Goal: Transaction & Acquisition: Purchase product/service

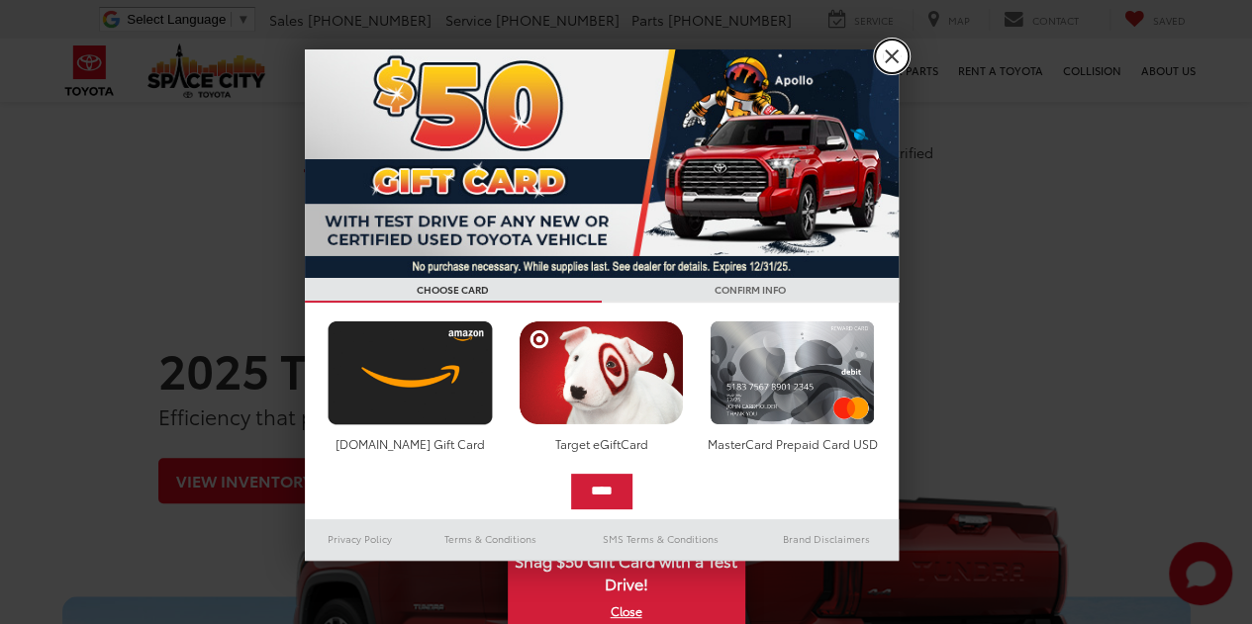
click at [890, 55] on link "X" at bounding box center [892, 57] width 34 height 34
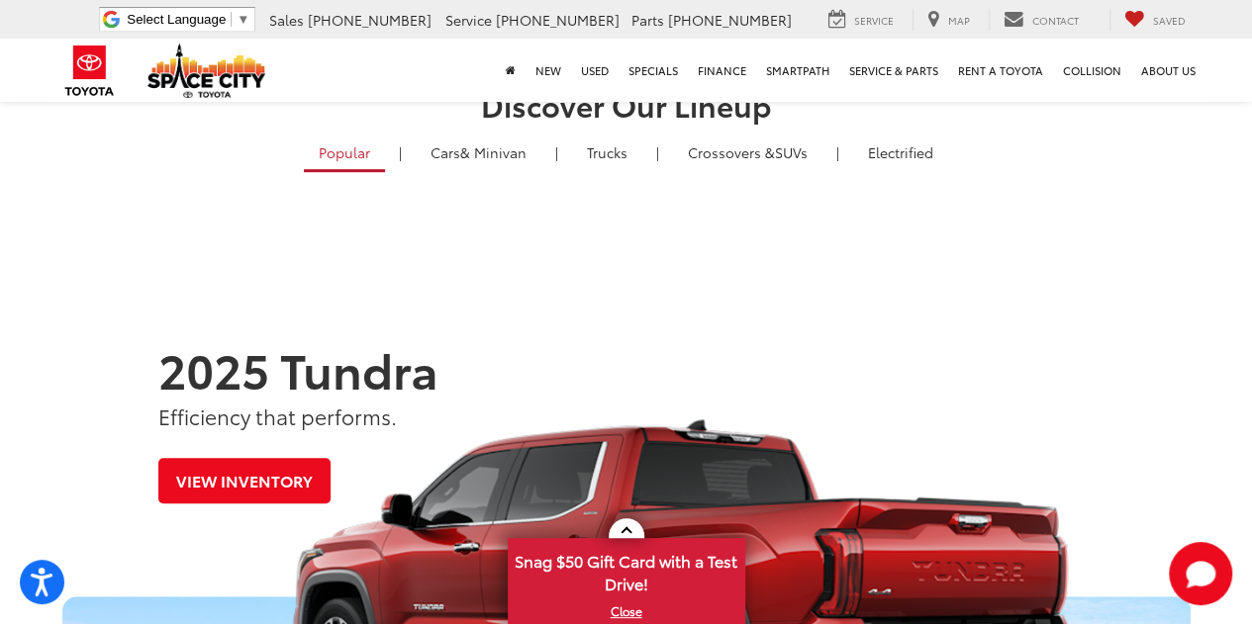
scroll to position [198, 0]
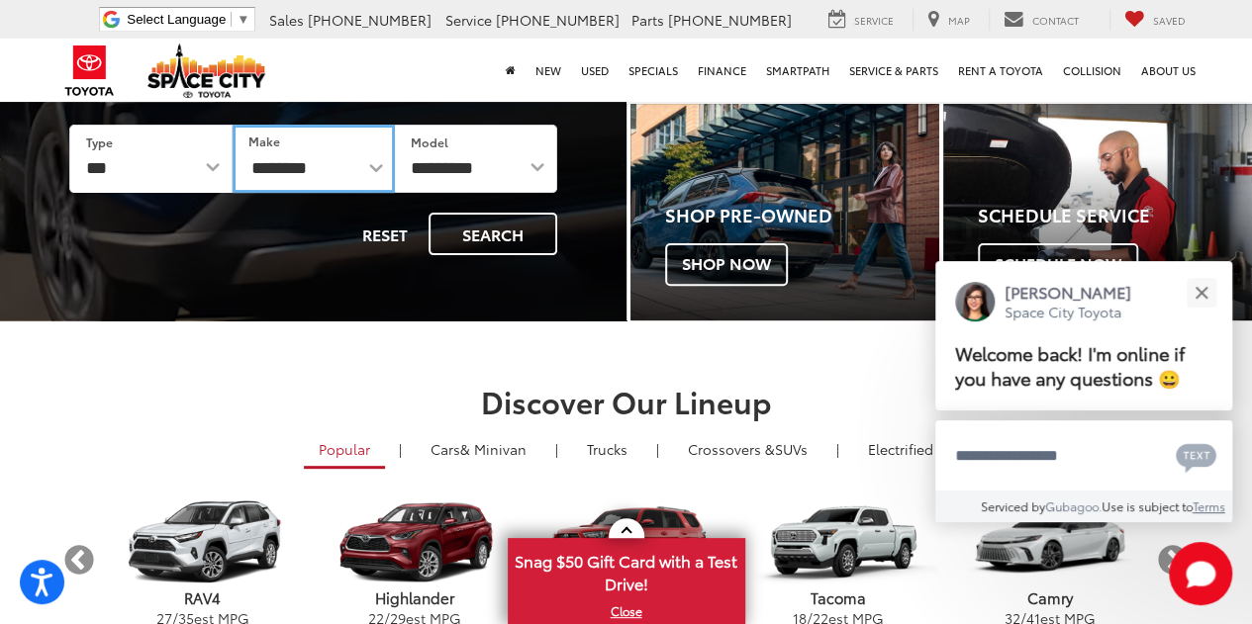
click at [295, 172] on select "**********" at bounding box center [314, 159] width 162 height 68
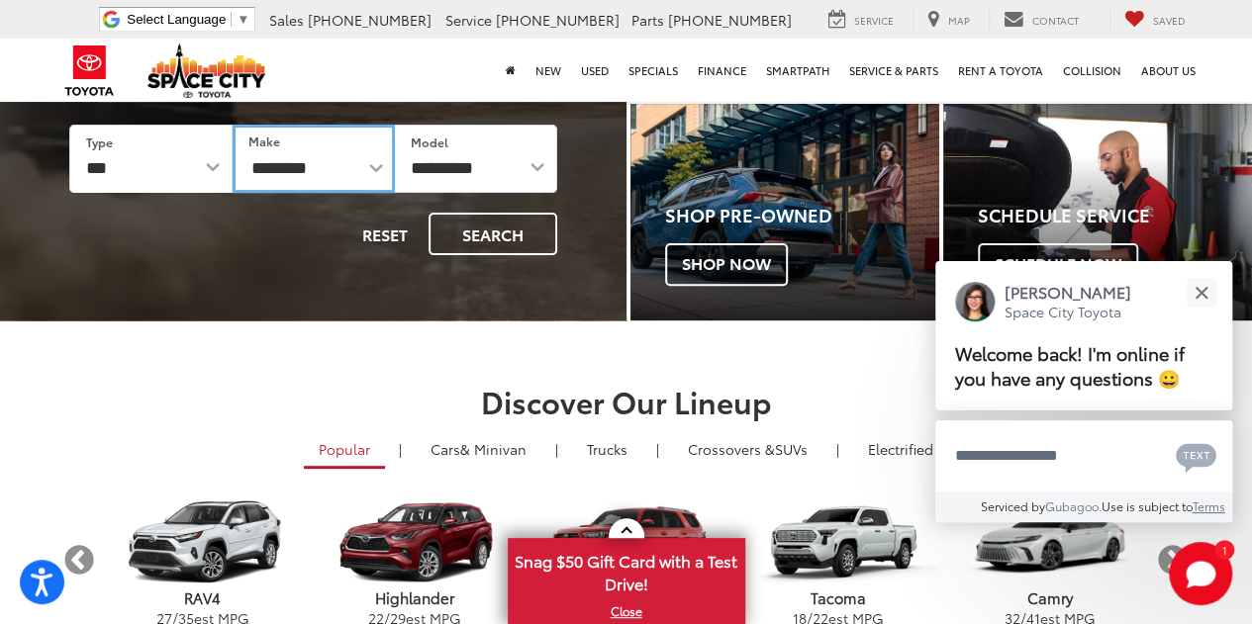
select select "******"
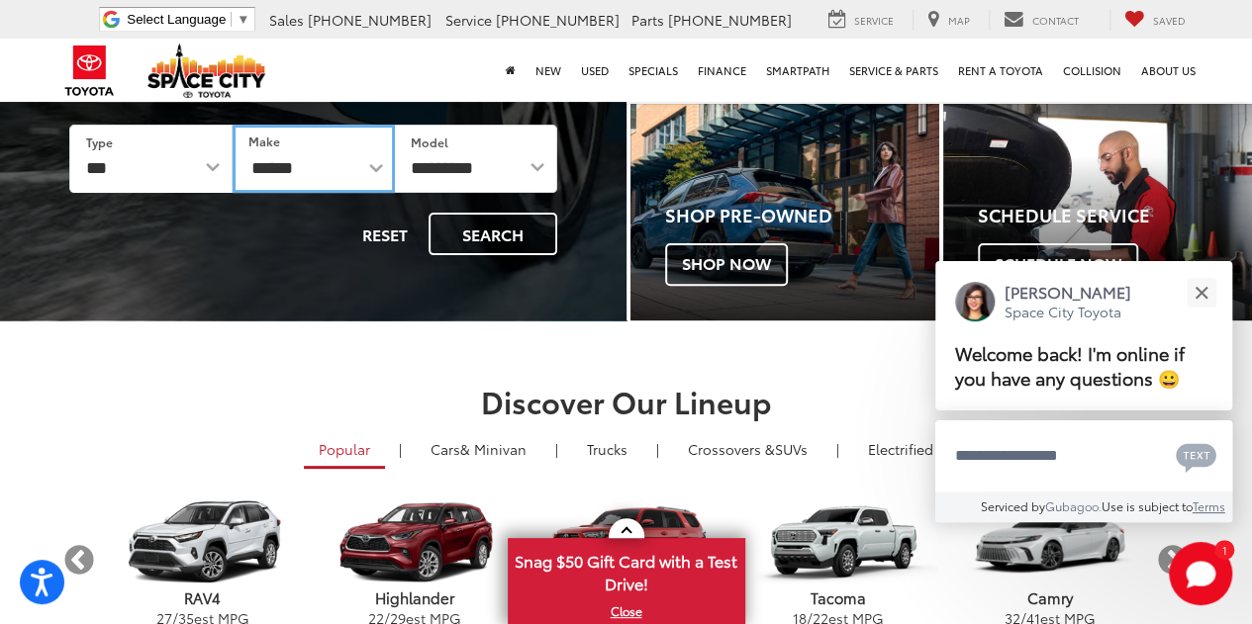
click at [233, 125] on select "**********" at bounding box center [314, 159] width 162 height 68
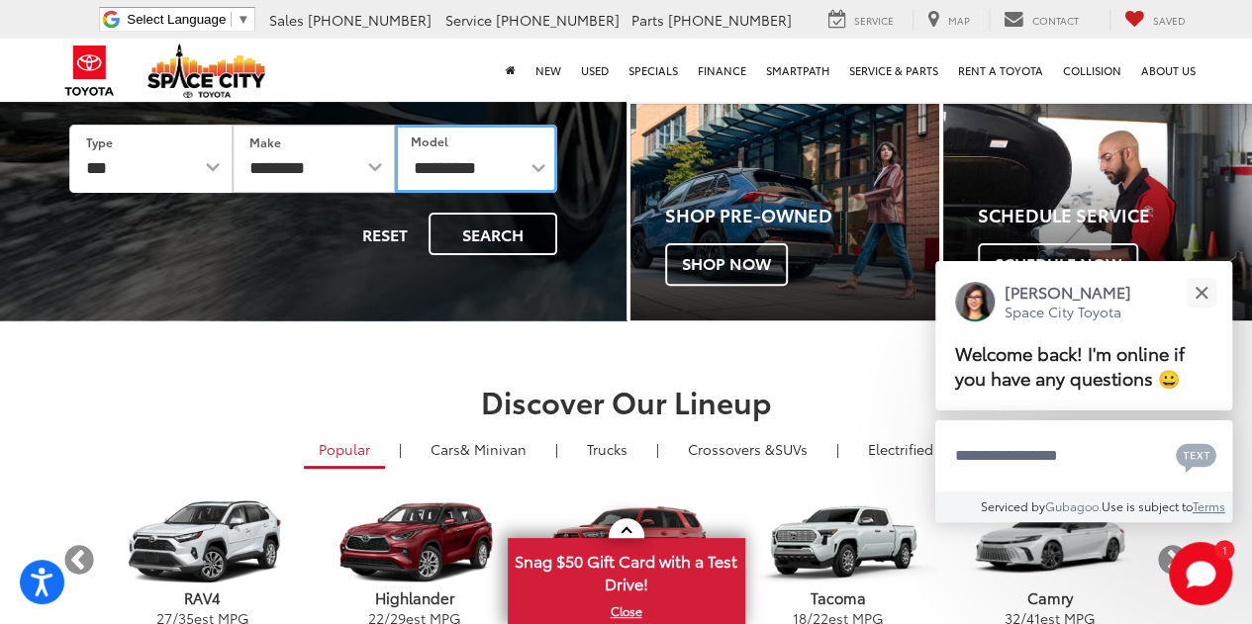
click at [483, 163] on select "**********" at bounding box center [476, 159] width 162 height 68
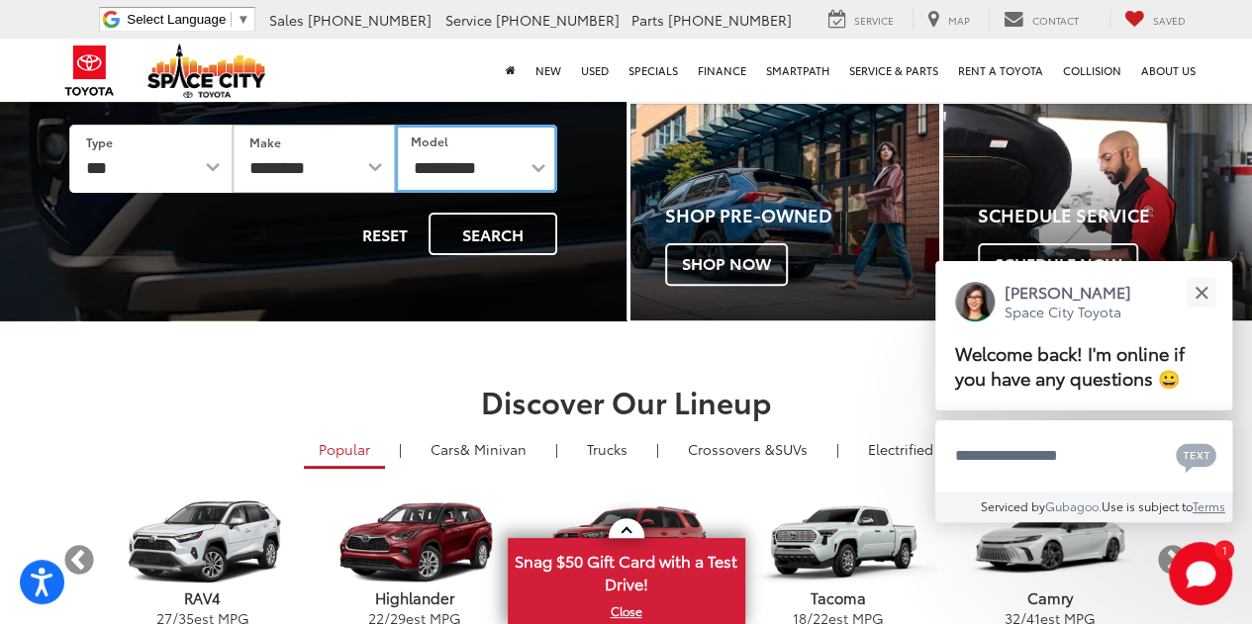
select select "******"
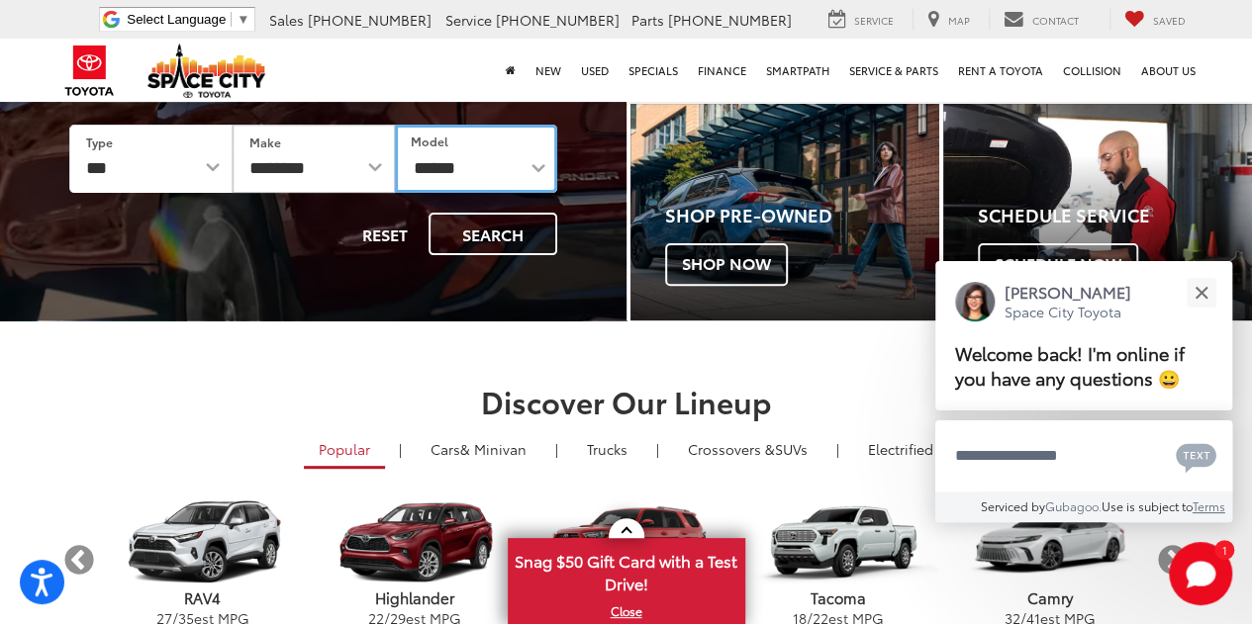
click at [395, 125] on select "**********" at bounding box center [476, 159] width 162 height 68
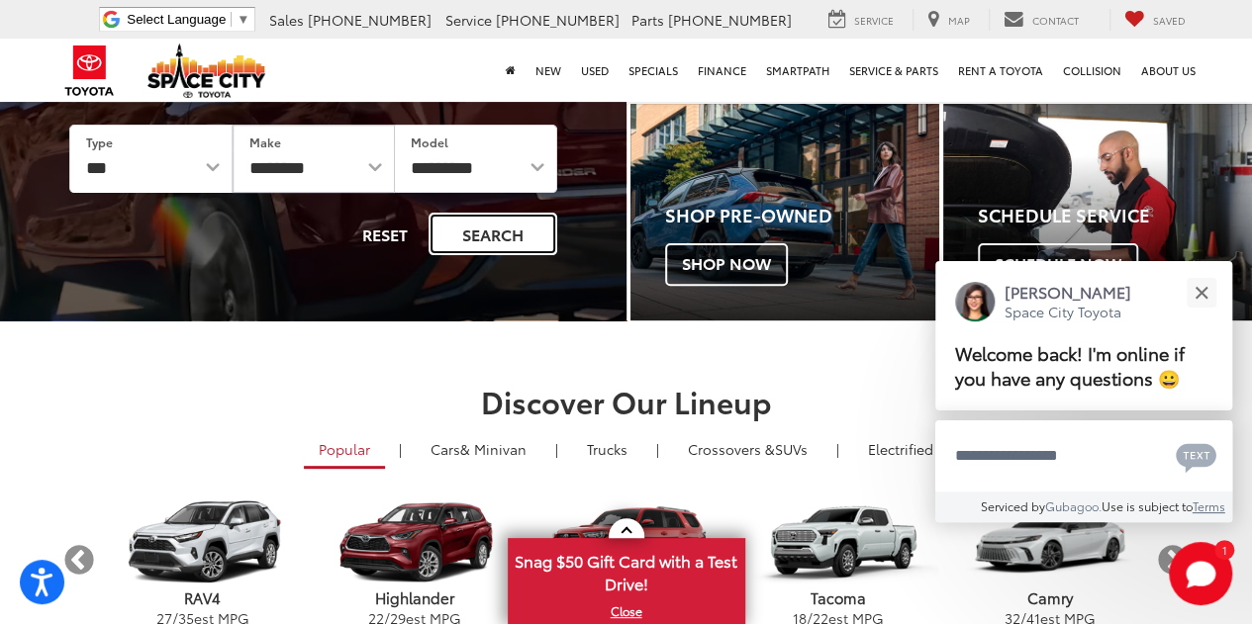
click at [493, 223] on button "Search" at bounding box center [492, 234] width 129 height 43
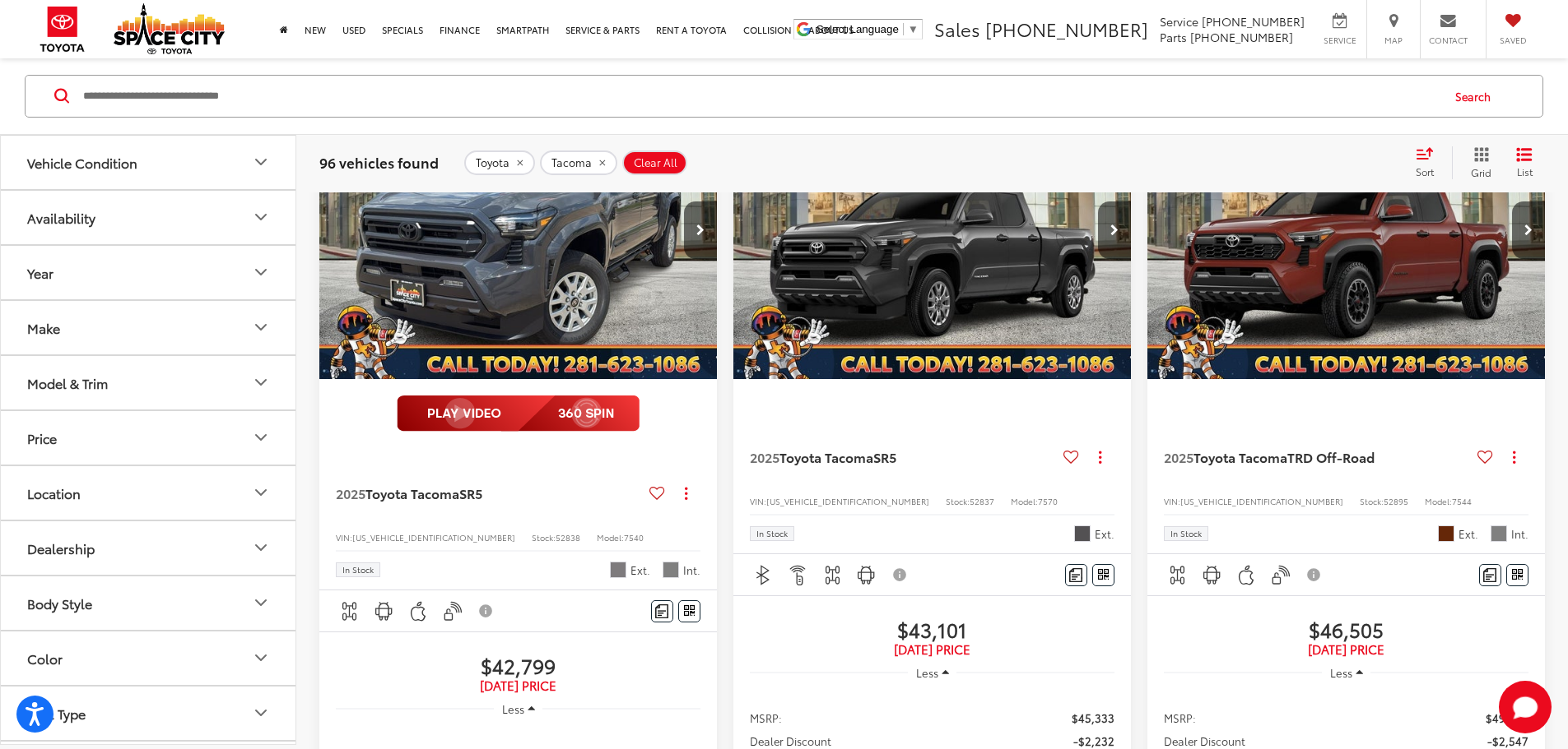
scroll to position [2134, 0]
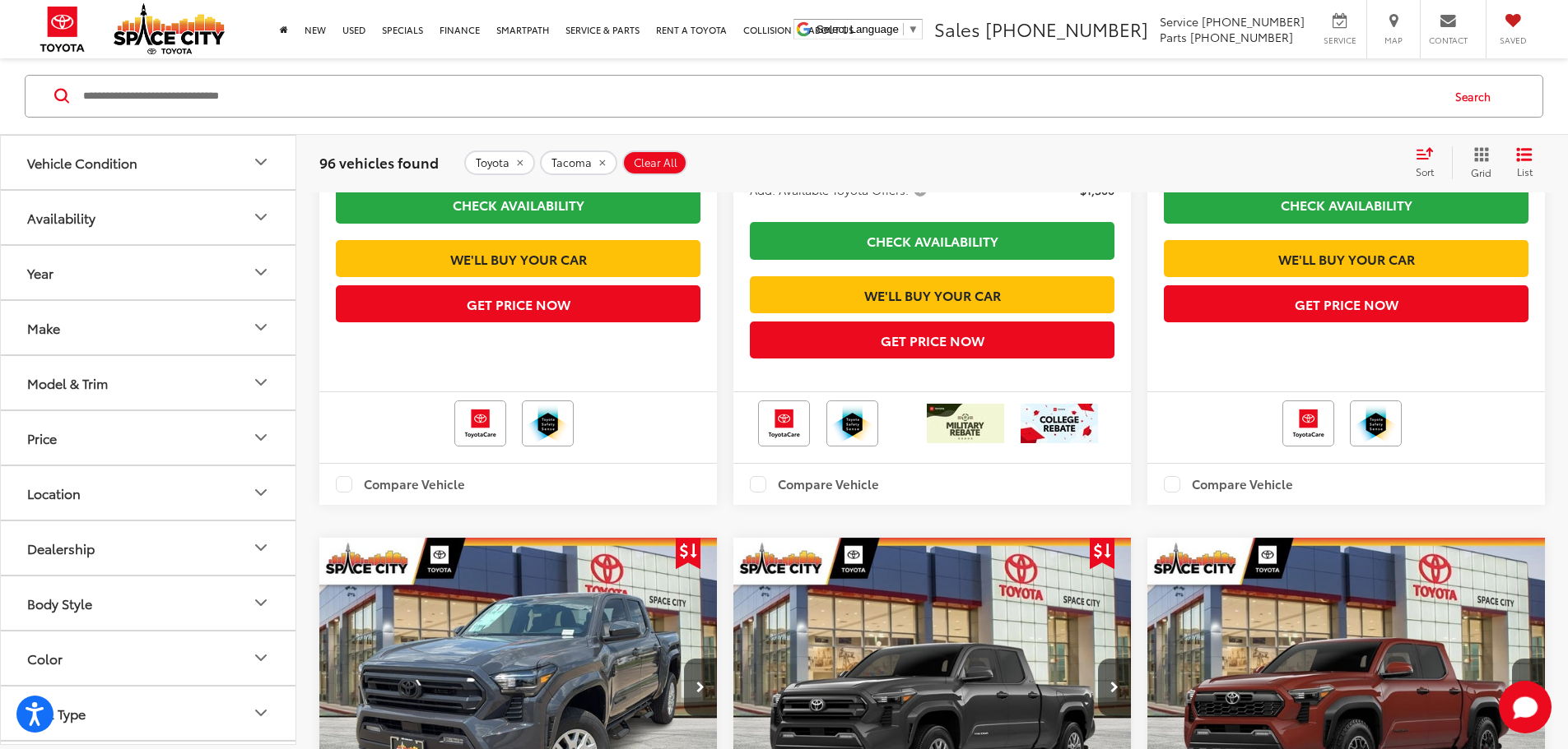
click at [150, 283] on button "Year" at bounding box center [149, 273] width 296 height 53
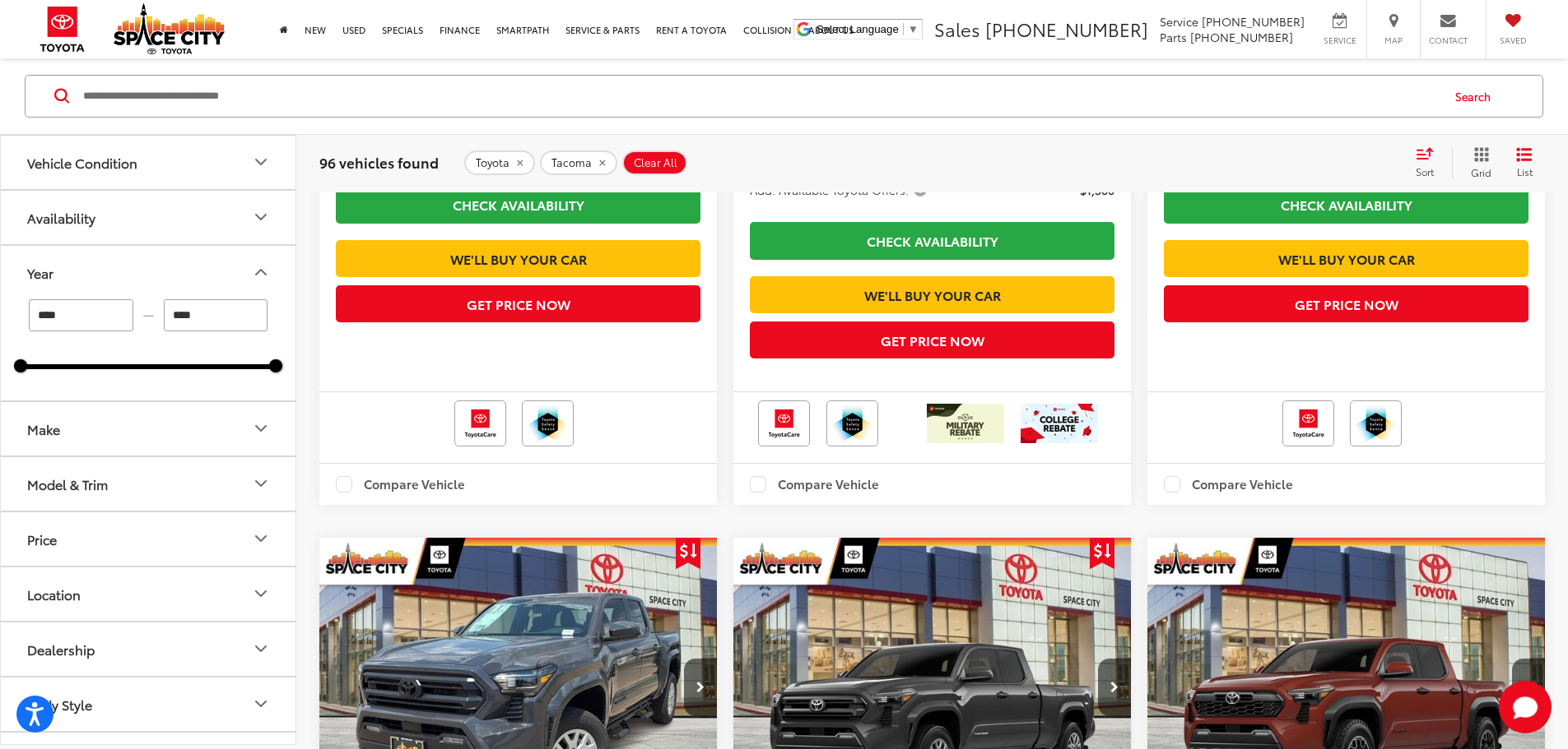
click at [200, 321] on input "****" at bounding box center [216, 315] width 105 height 32
type input "****"
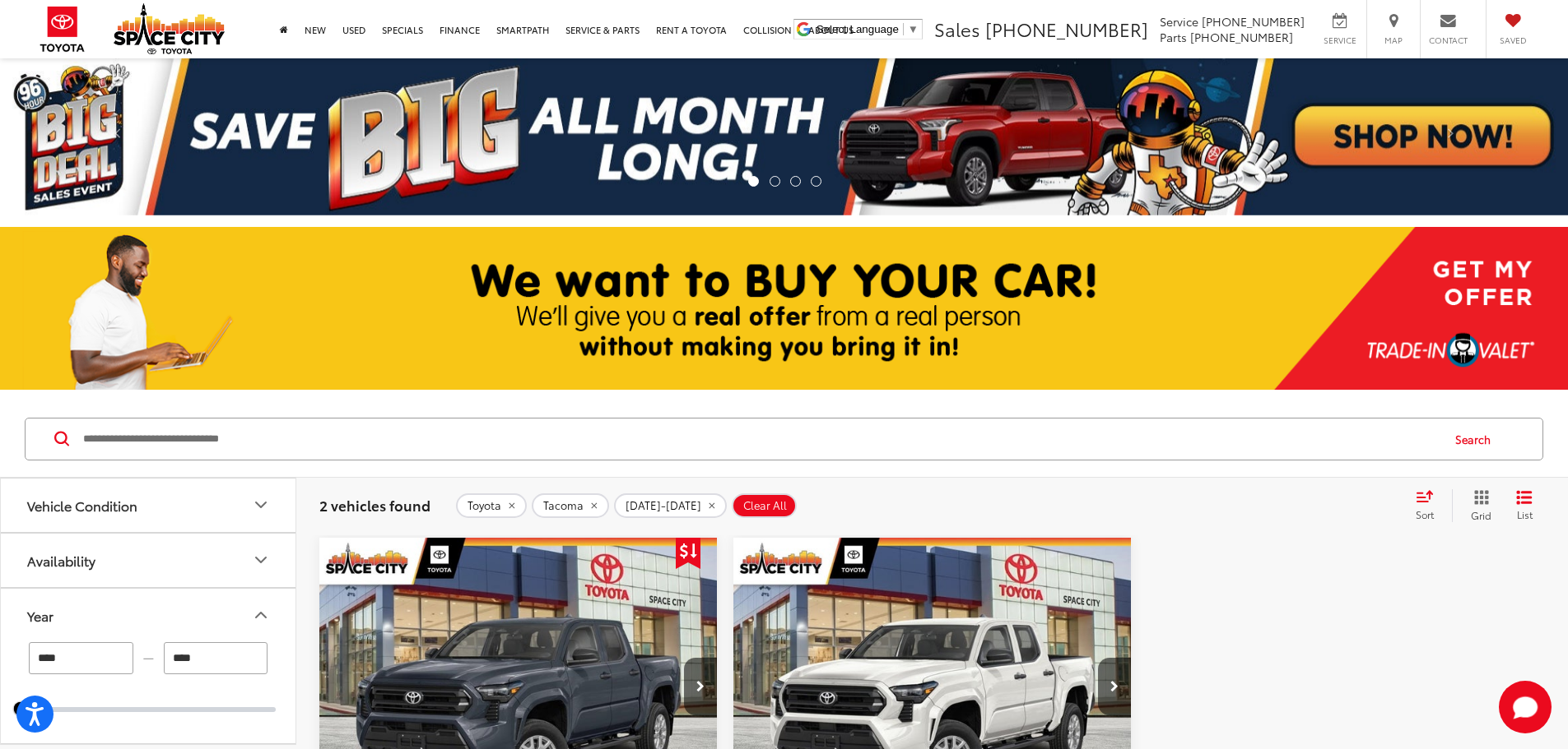
click at [67, 518] on input "****" at bounding box center [82, 658] width 105 height 32
type input "****"
click at [243, 518] on input "****" at bounding box center [216, 658] width 105 height 32
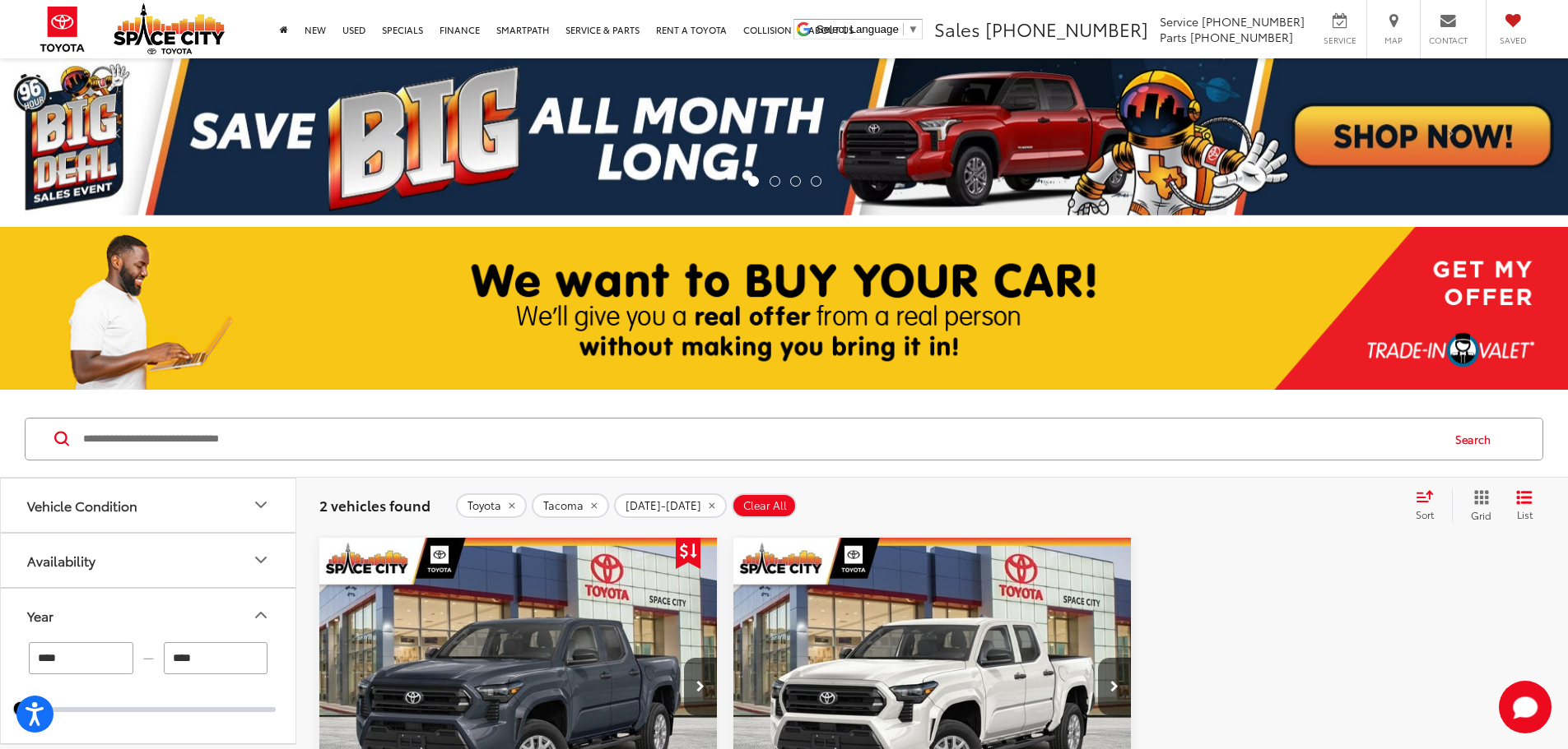
type input "****"
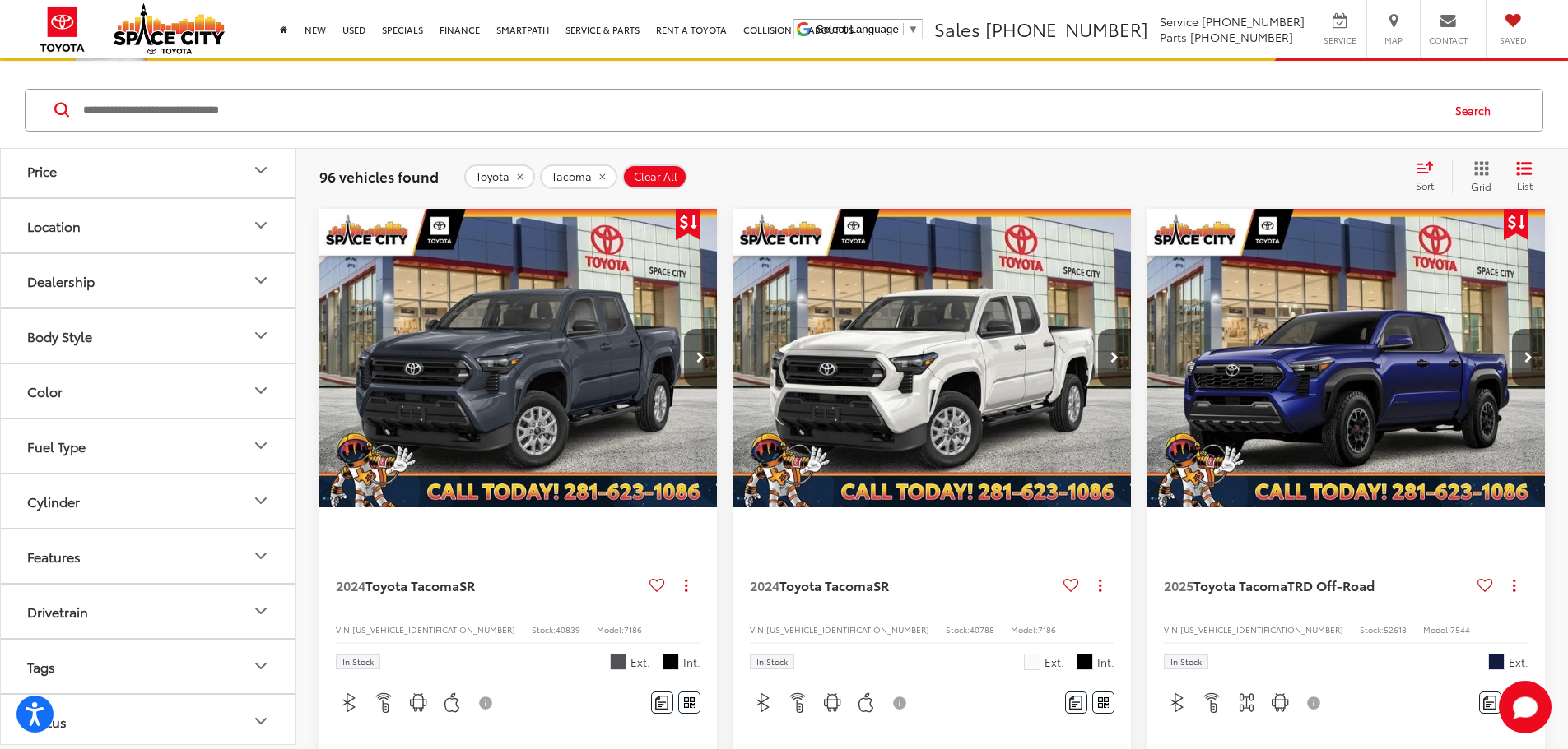
scroll to position [411, 0]
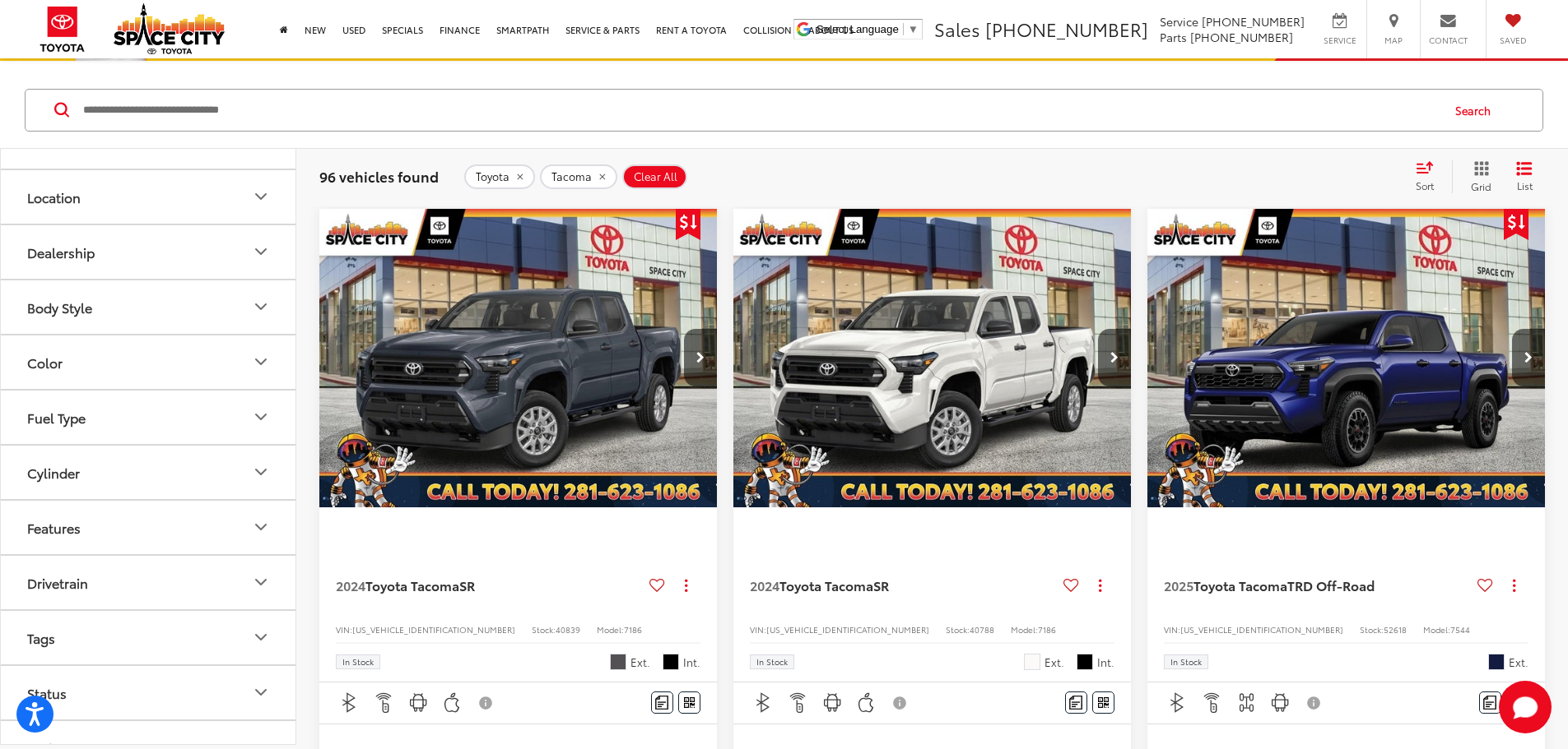
click at [138, 518] on button "Features" at bounding box center [149, 528] width 296 height 53
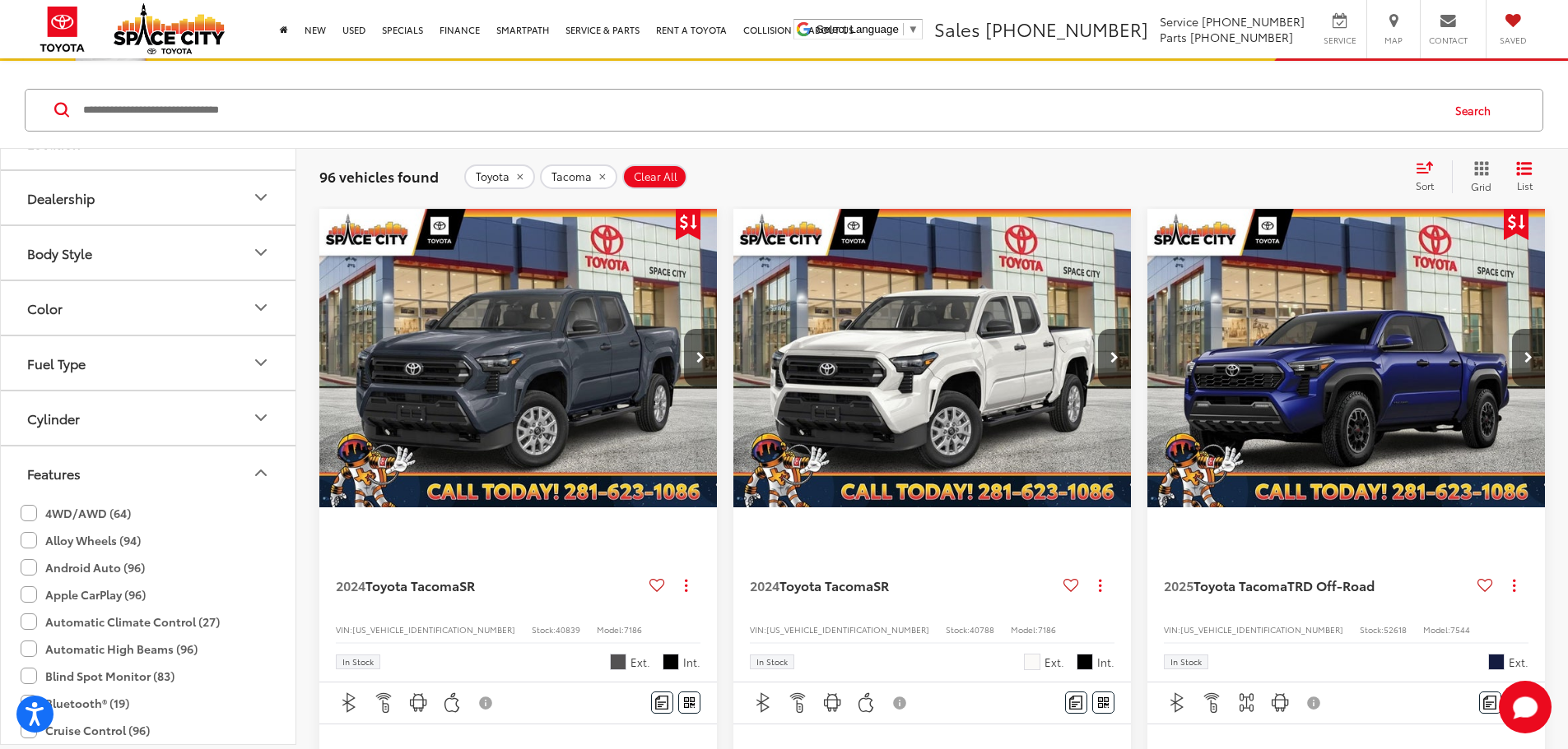
scroll to position [576, 0]
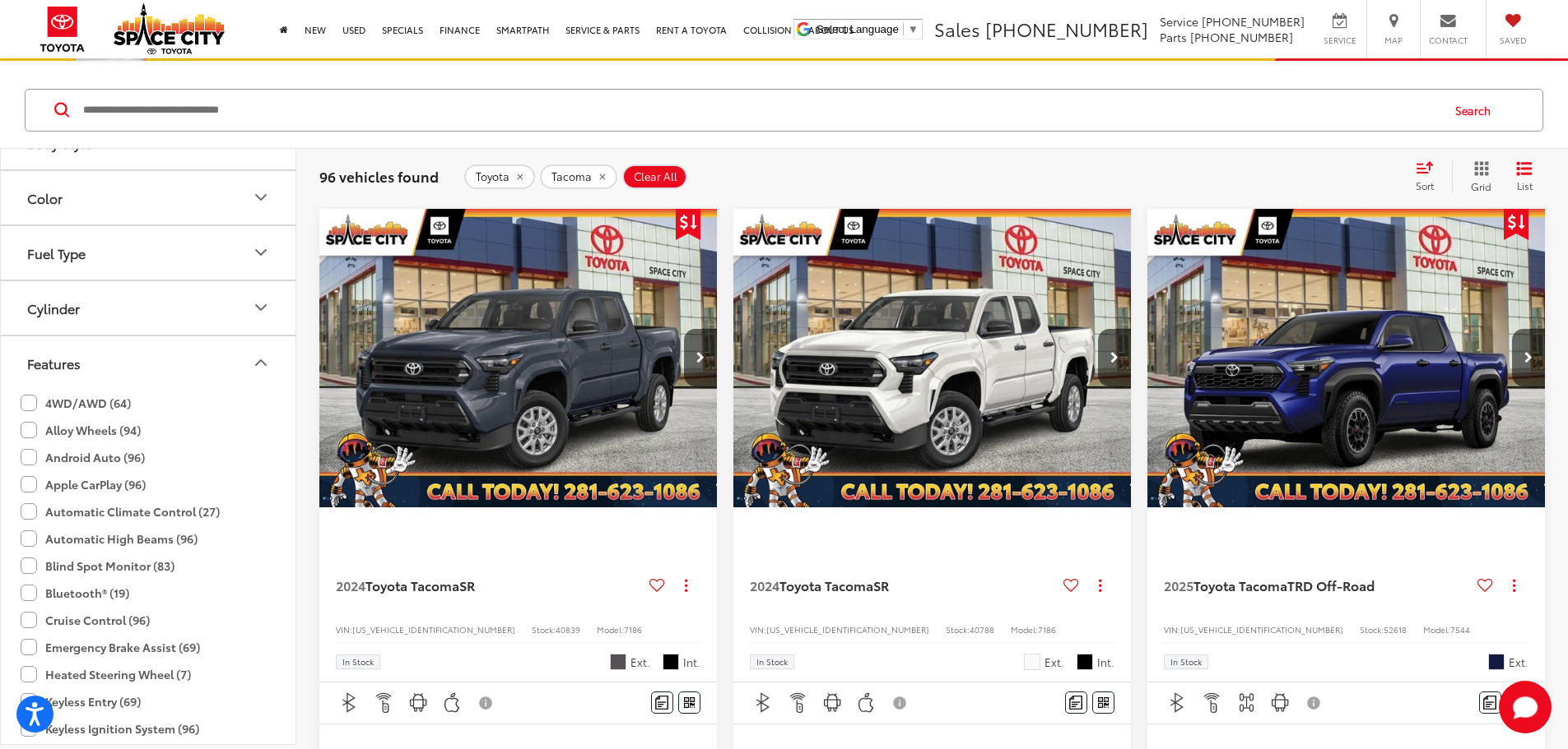
click at [32, 401] on label "4WD/AWD (64)" at bounding box center [76, 403] width 111 height 27
type input "****"
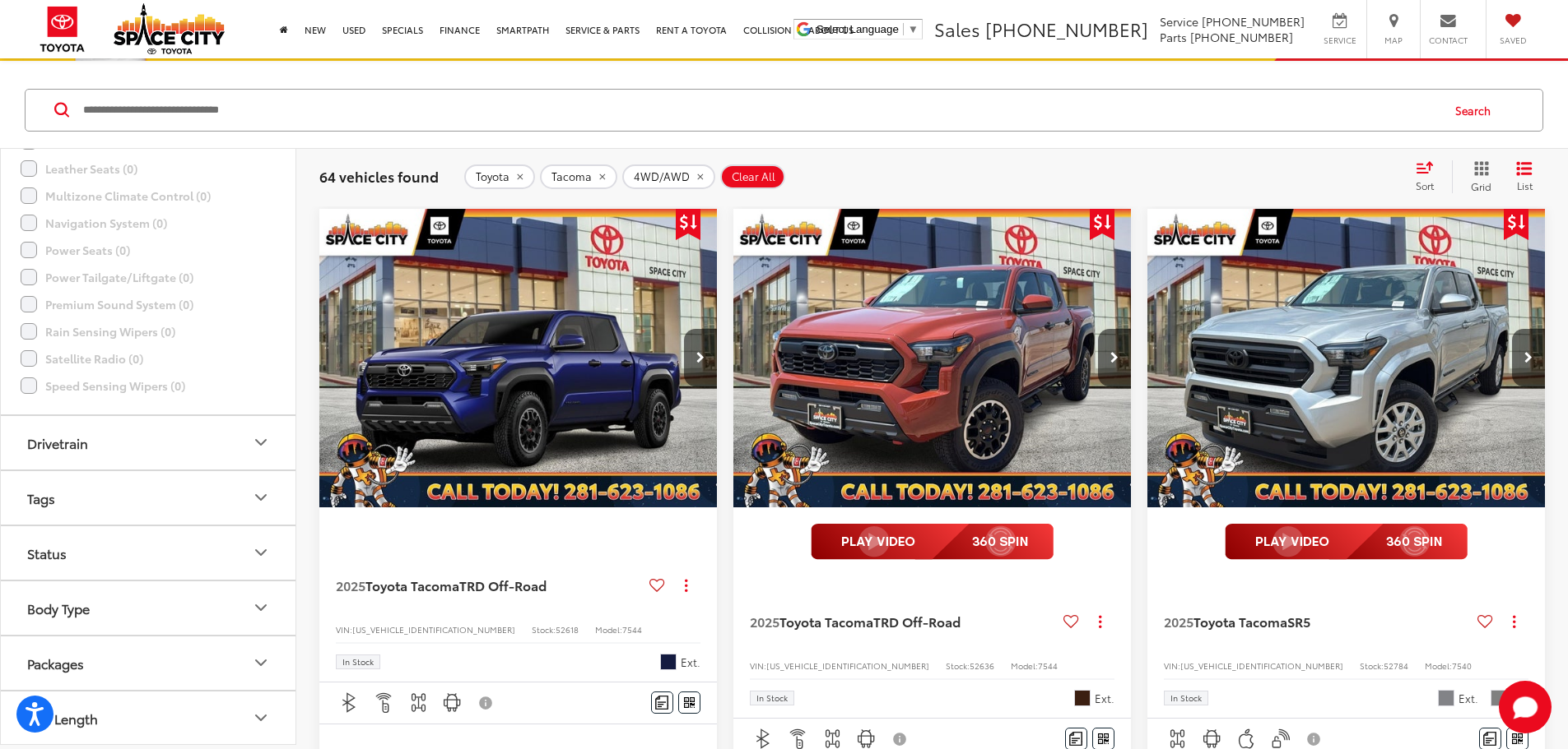
scroll to position [1735, 0]
click at [162, 518] on button "Packages" at bounding box center [149, 662] width 296 height 53
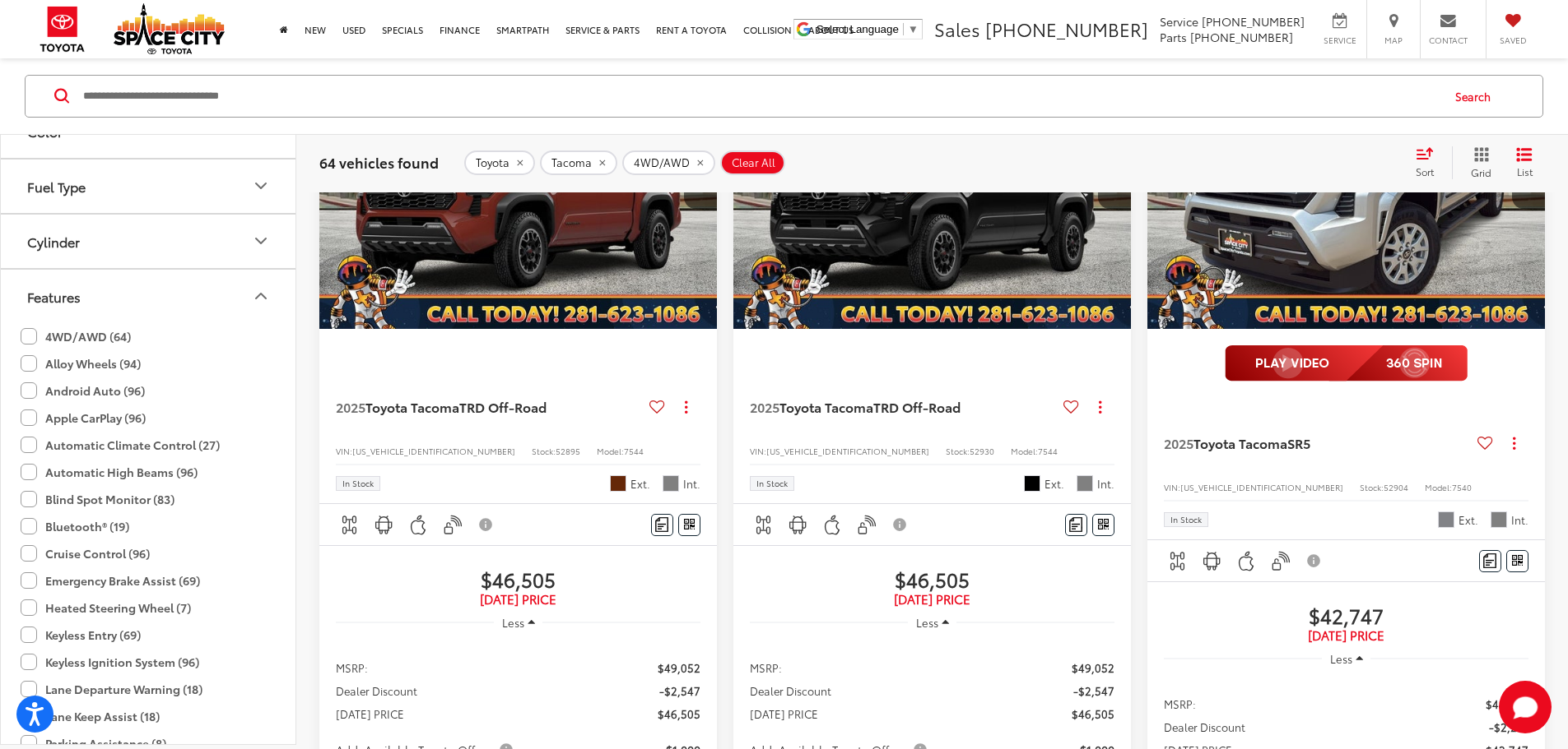
scroll to position [658, 0]
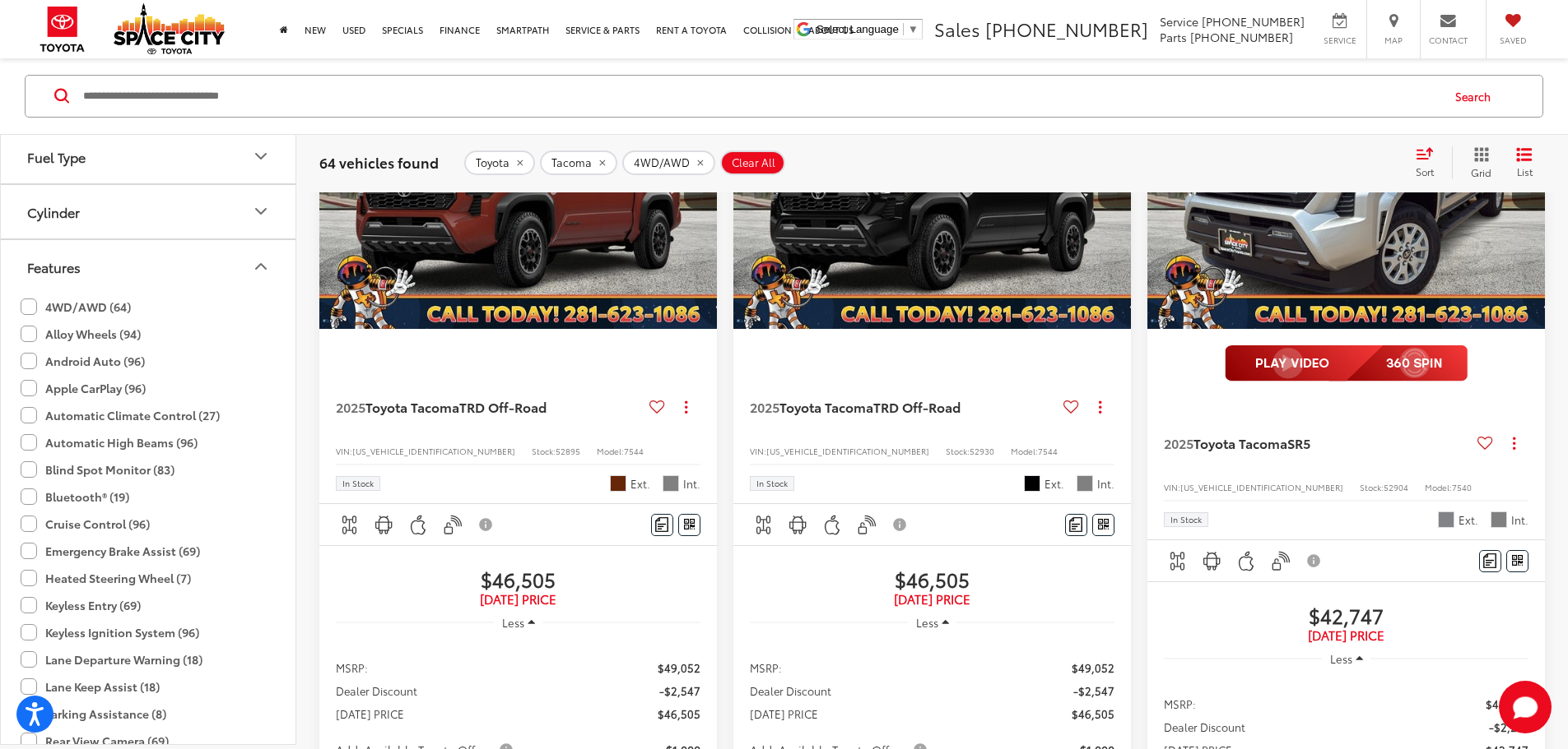
click at [95, 472] on label "Blind Spot Monitor (83)" at bounding box center [97, 470] width 154 height 27
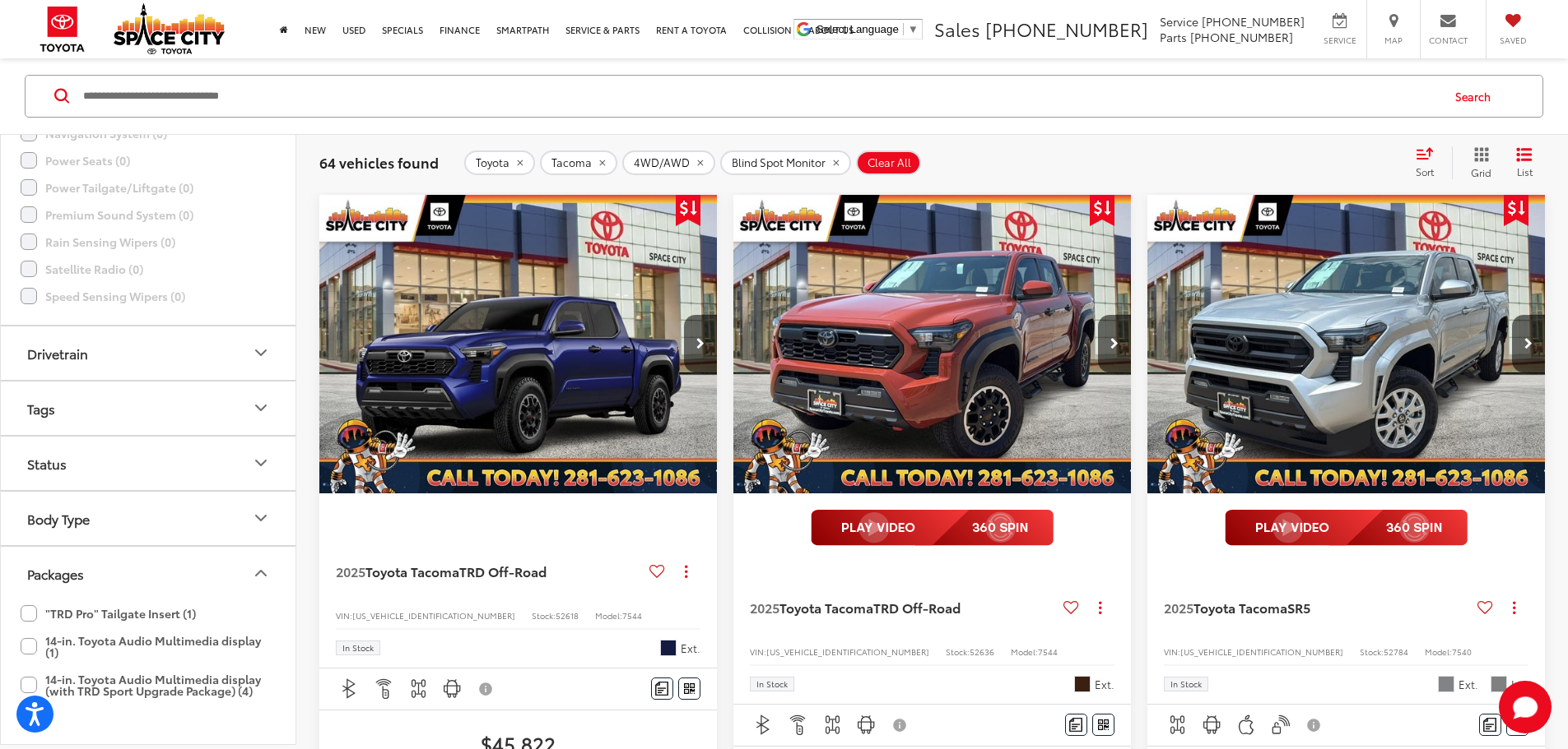
scroll to position [1810, 0]
click at [117, 361] on button "Drivetrain" at bounding box center [149, 352] width 296 height 53
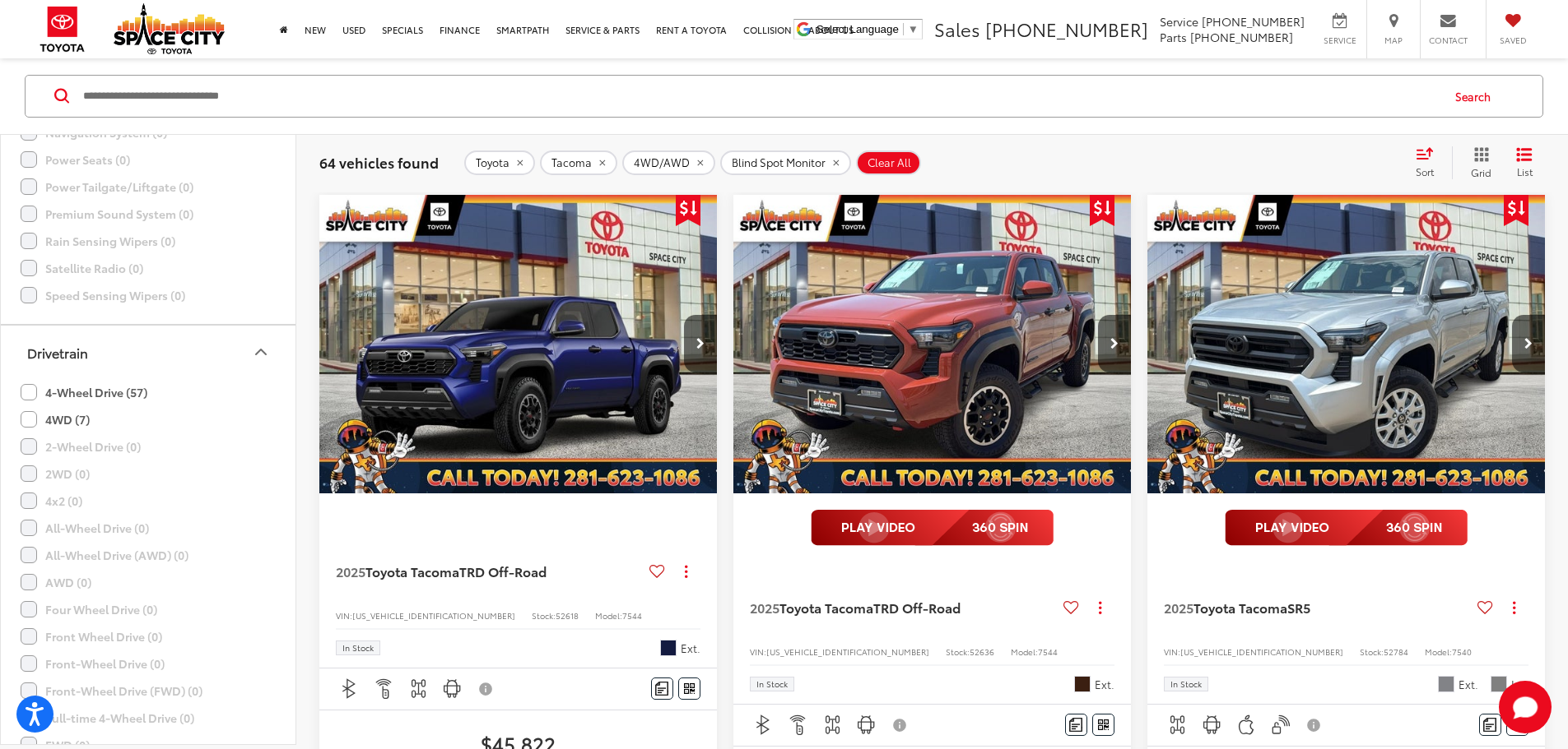
click at [119, 360] on button "Drivetrain" at bounding box center [149, 352] width 296 height 53
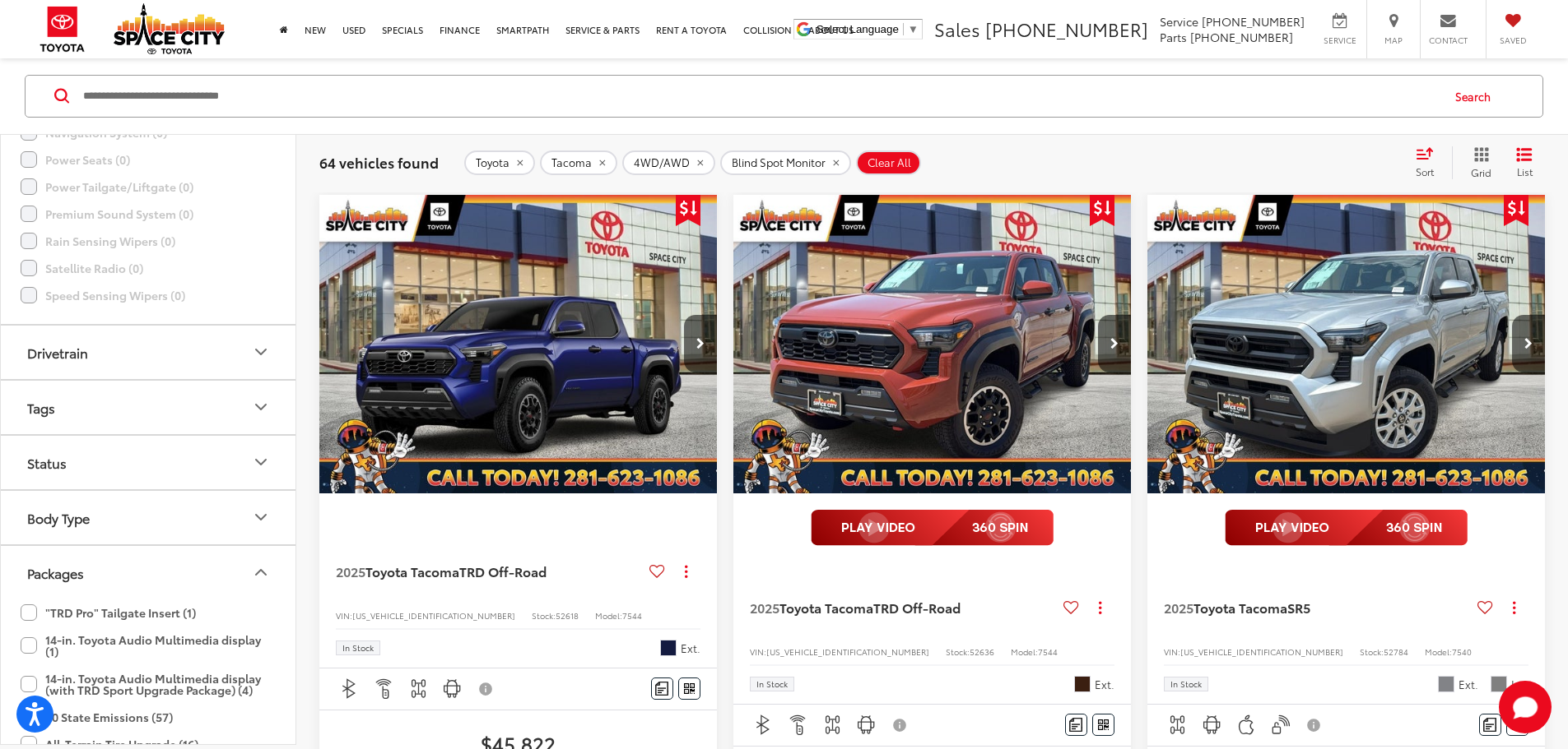
click at [134, 411] on button "Tags" at bounding box center [149, 407] width 296 height 53
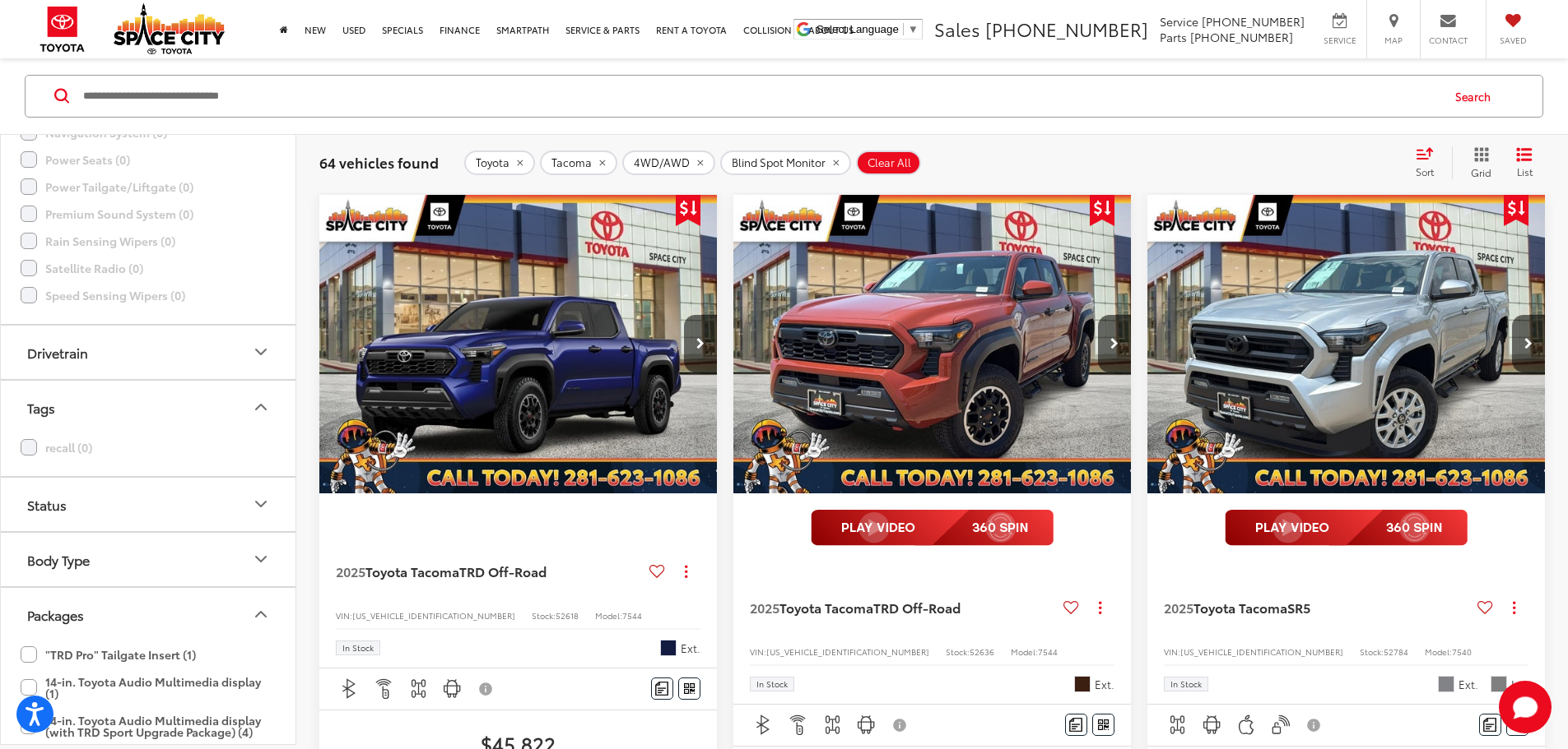
click at [134, 411] on button "Tags" at bounding box center [149, 407] width 296 height 53
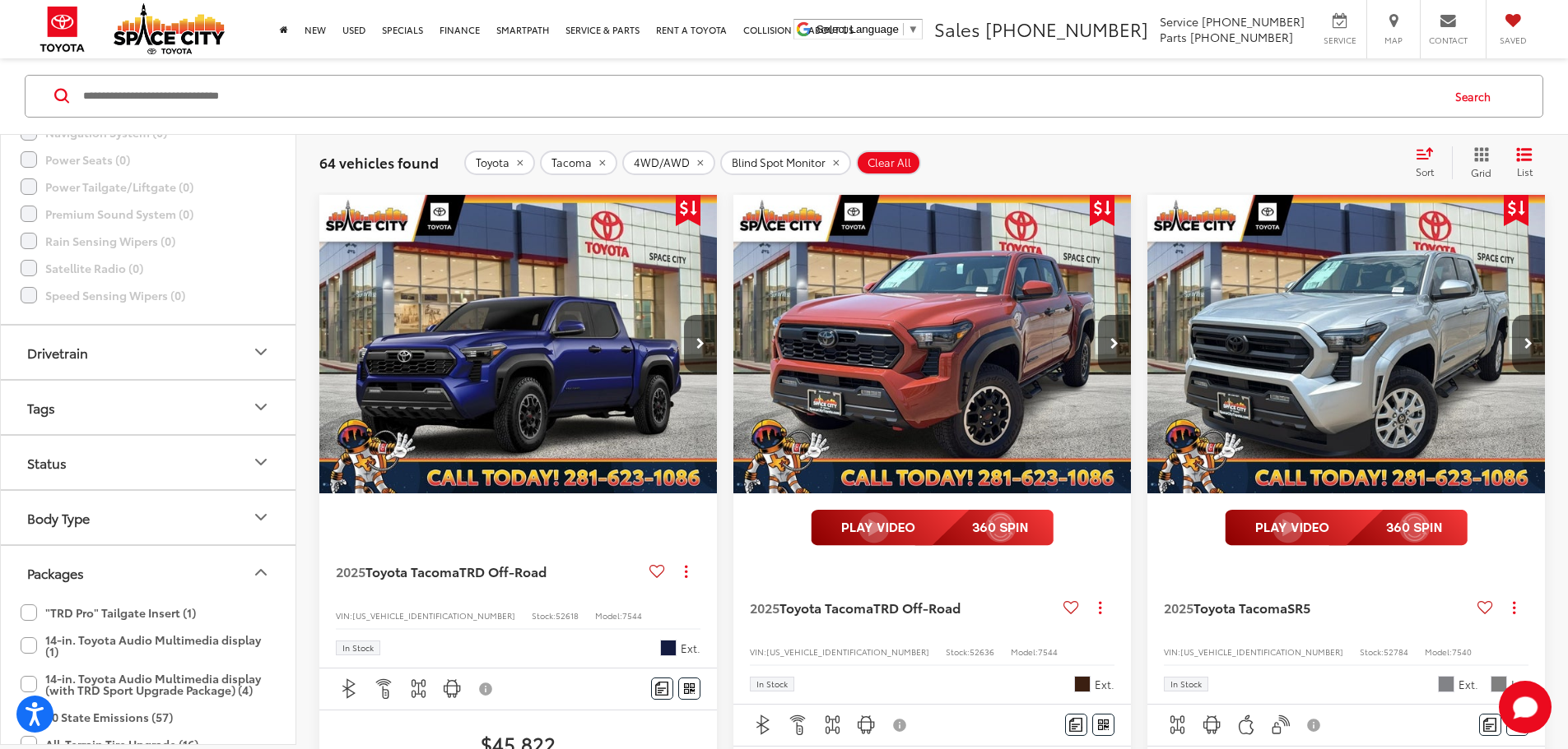
click at [126, 476] on button "Status" at bounding box center [149, 462] width 296 height 53
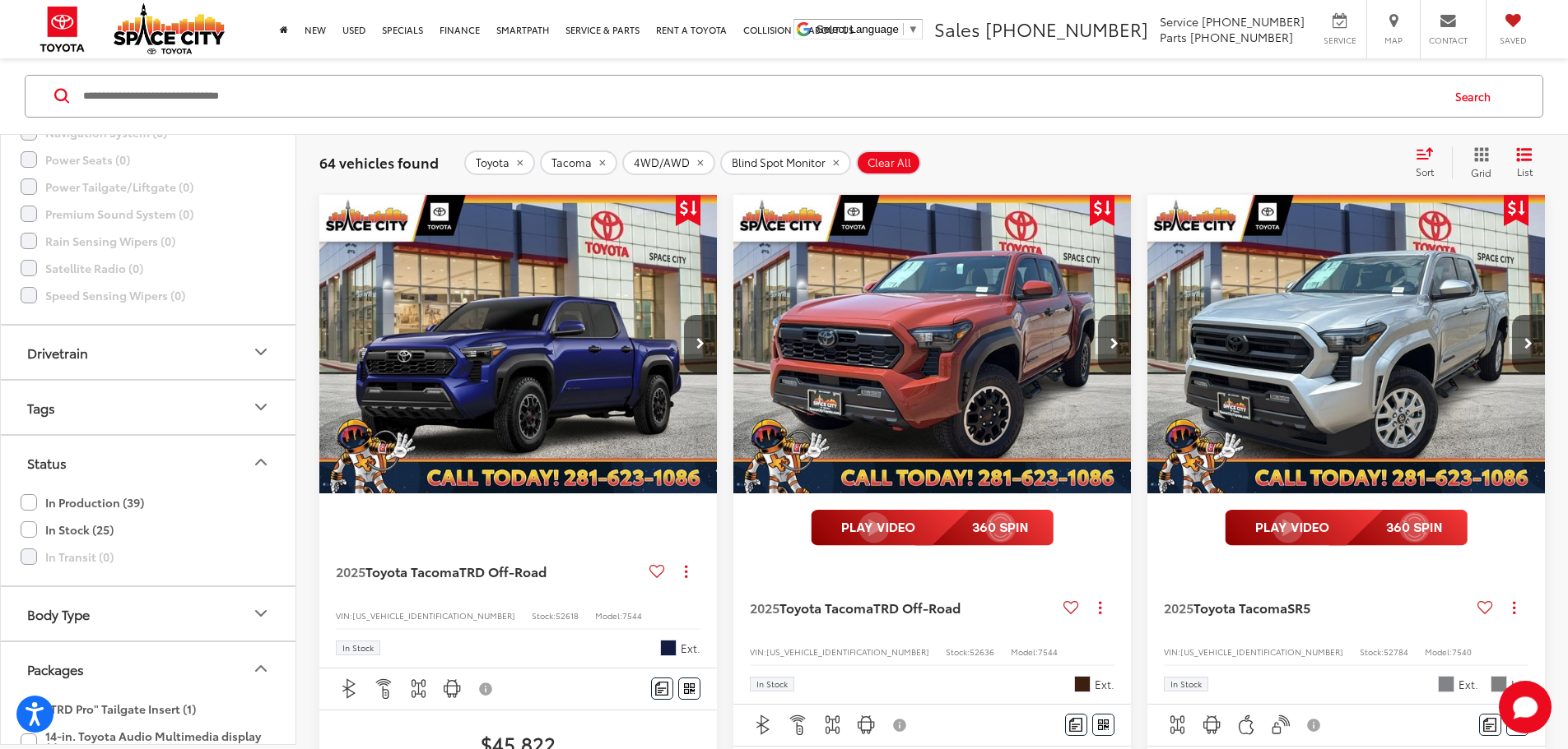
click at [121, 470] on button "Status" at bounding box center [149, 462] width 296 height 53
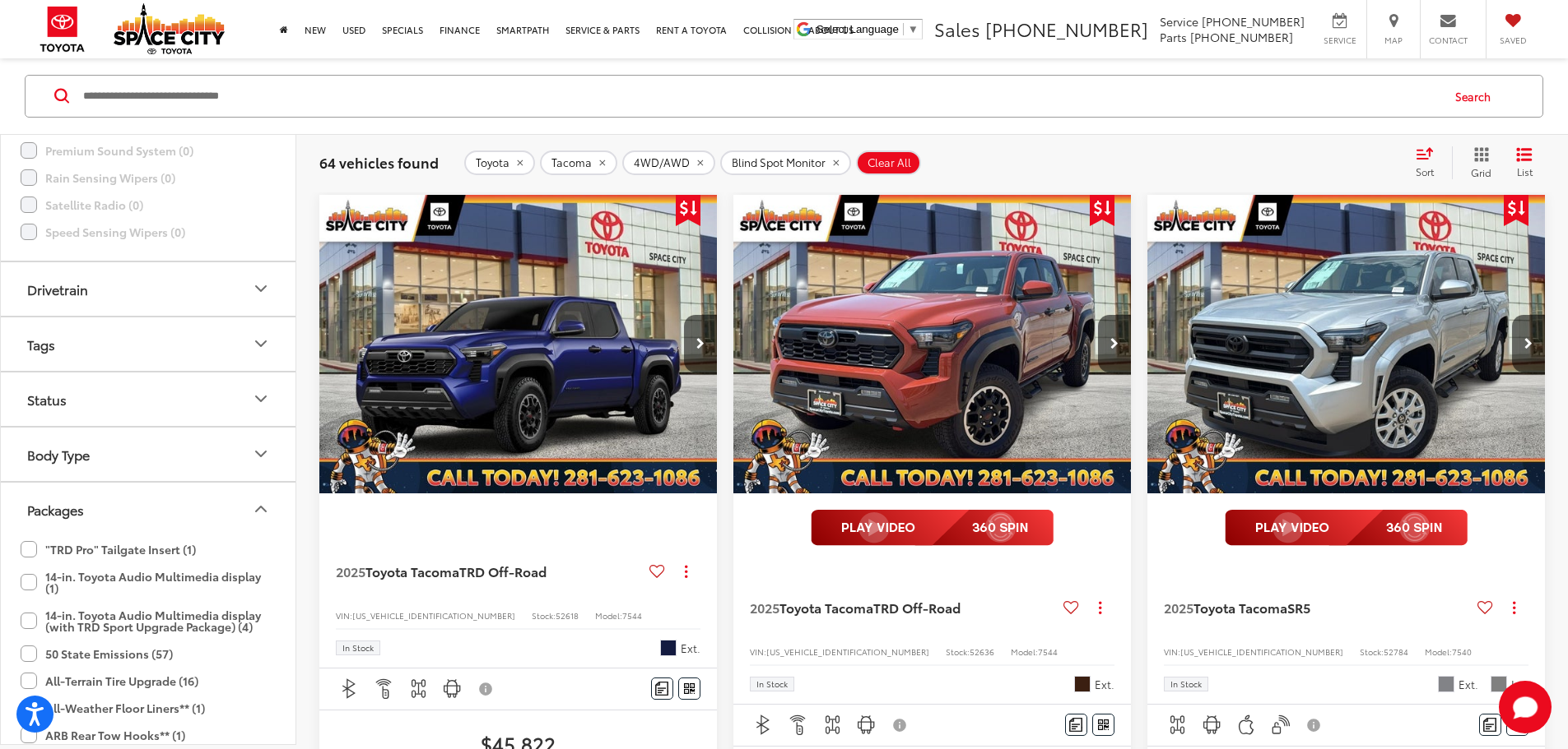
scroll to position [1892, 0]
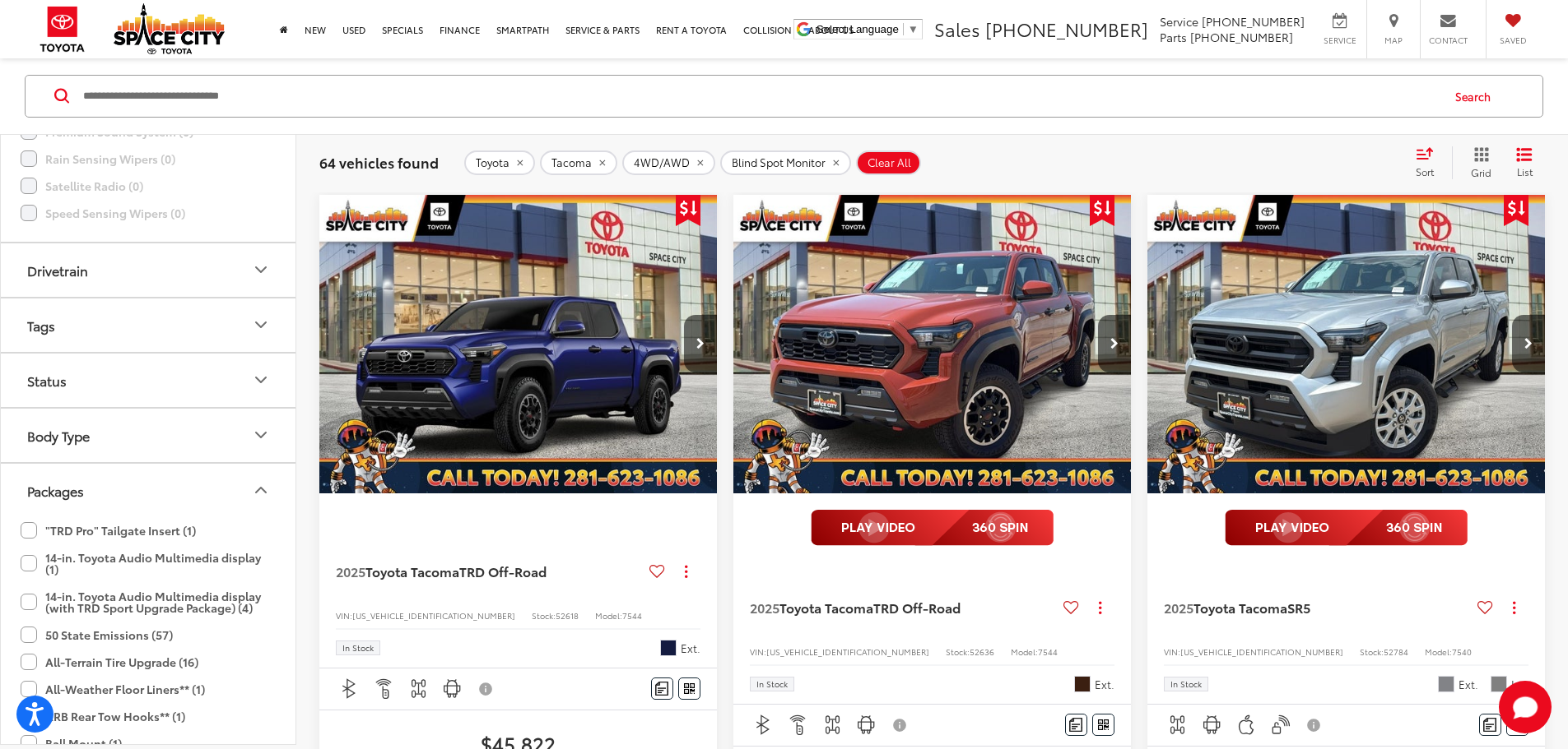
click at [109, 438] on button "Body Type" at bounding box center [149, 436] width 296 height 53
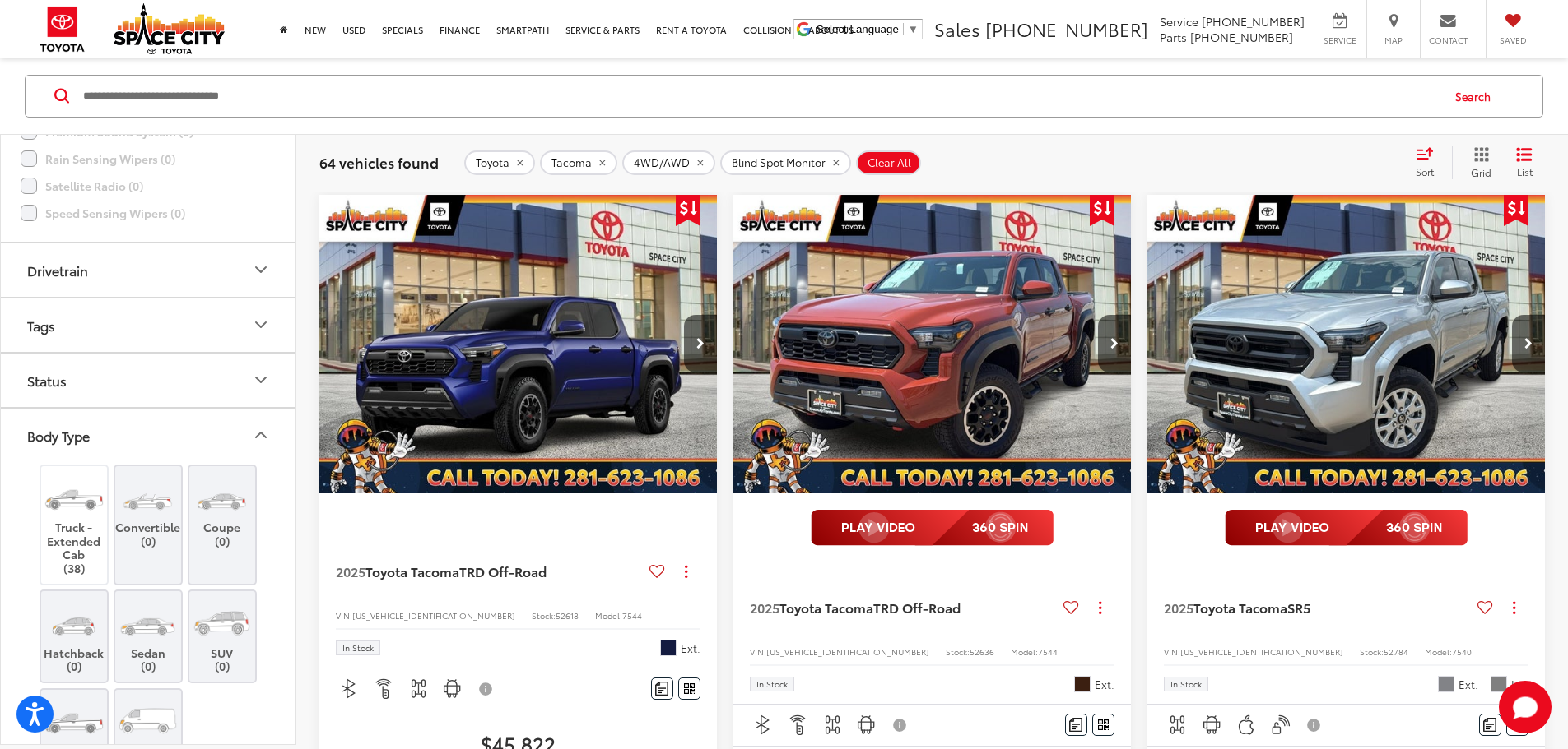
click at [132, 431] on button "Body Type" at bounding box center [149, 436] width 296 height 53
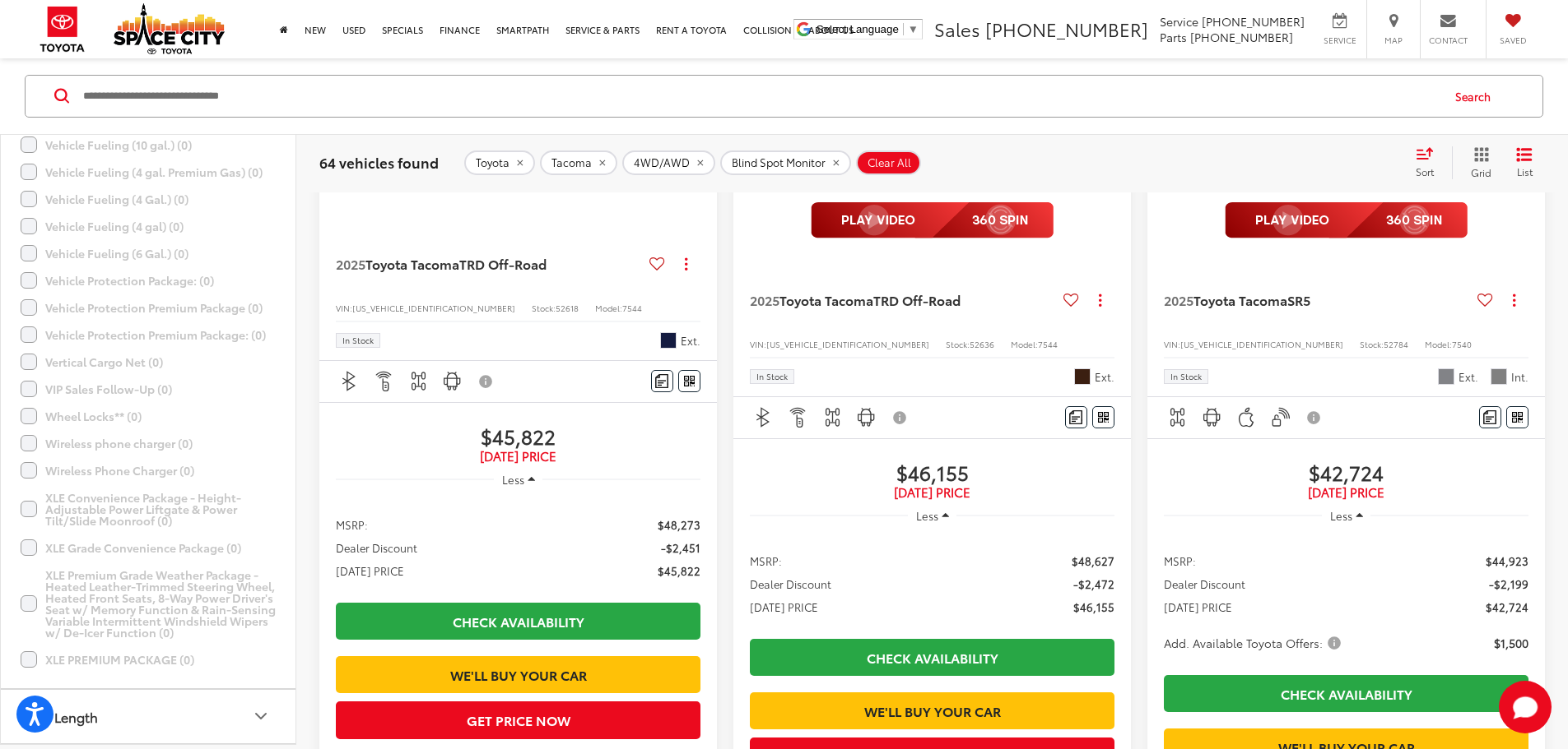
scroll to position [343, 0]
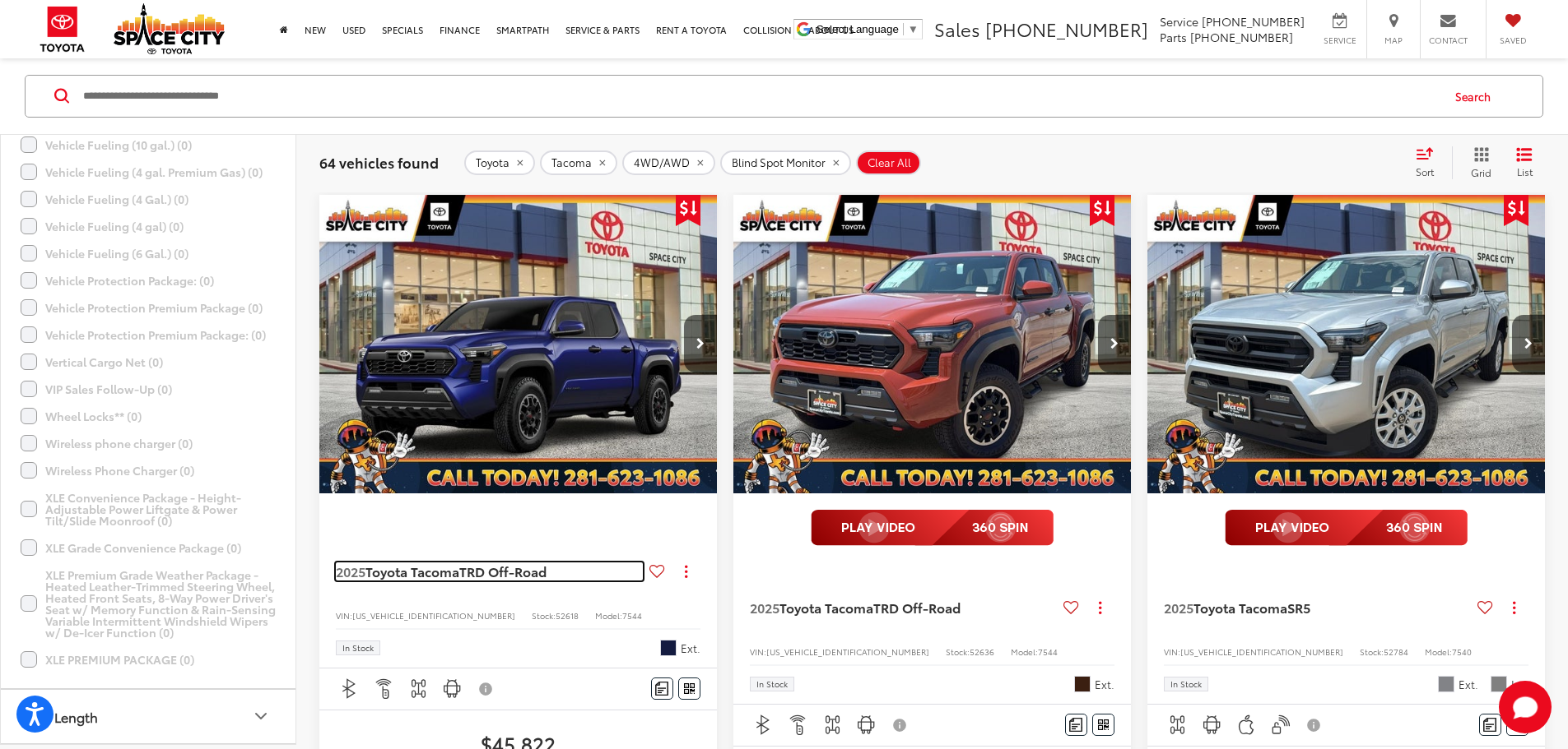
click at [438, 518] on span "2025 Toyota Tacoma TRD Off-Road" at bounding box center [444, 572] width 217 height 18
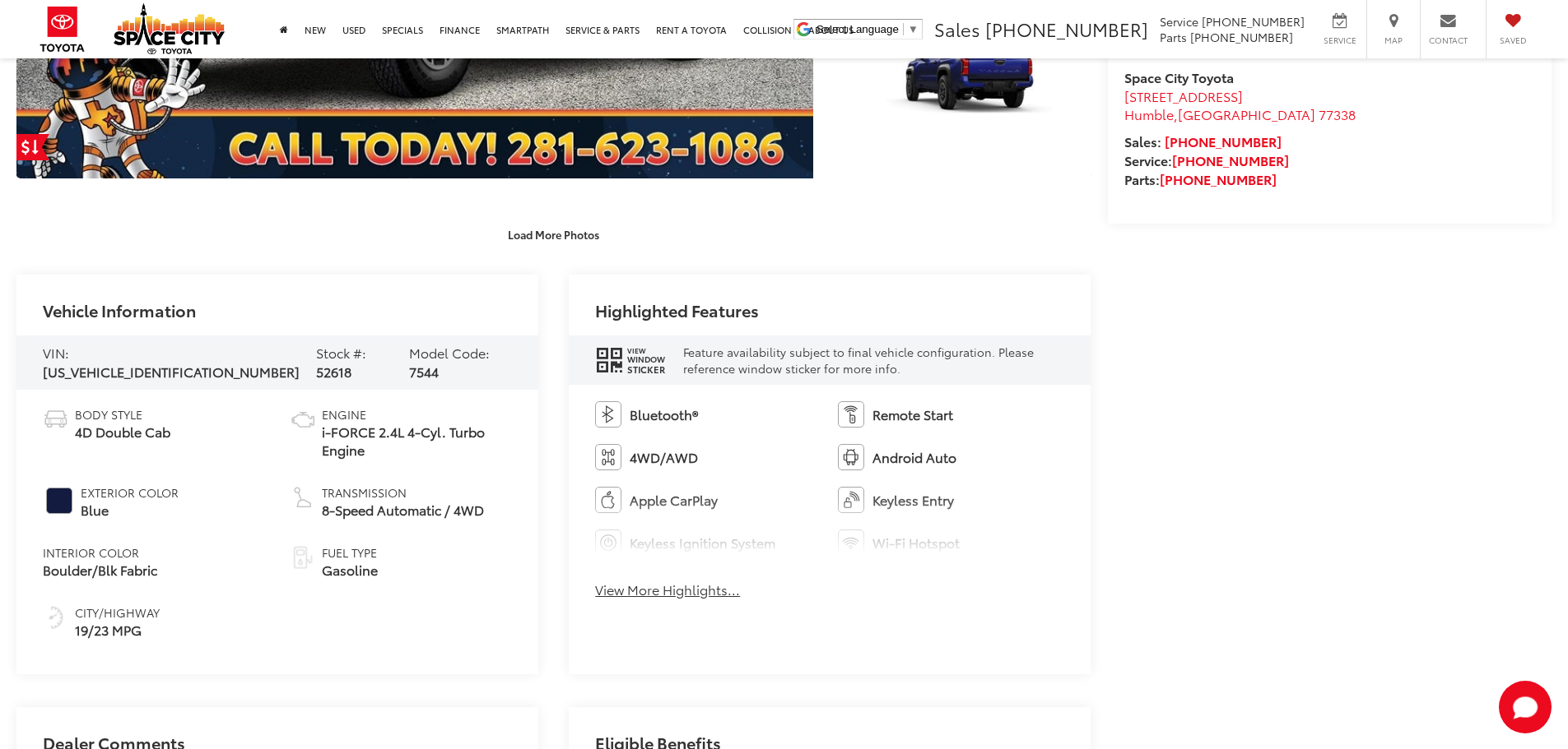
click at [655, 584] on button "View More Highlights..." at bounding box center [667, 590] width 145 height 19
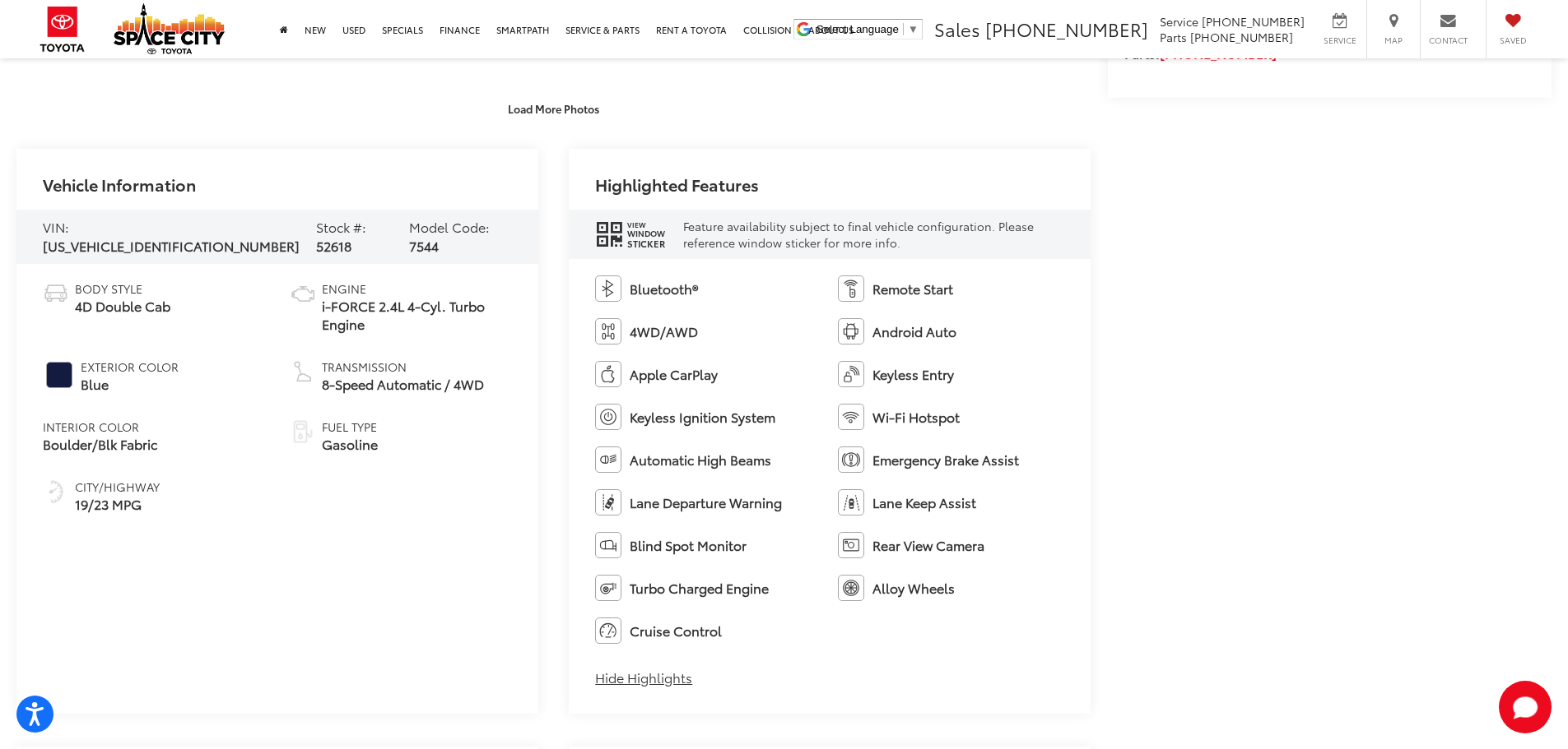
scroll to position [899, 0]
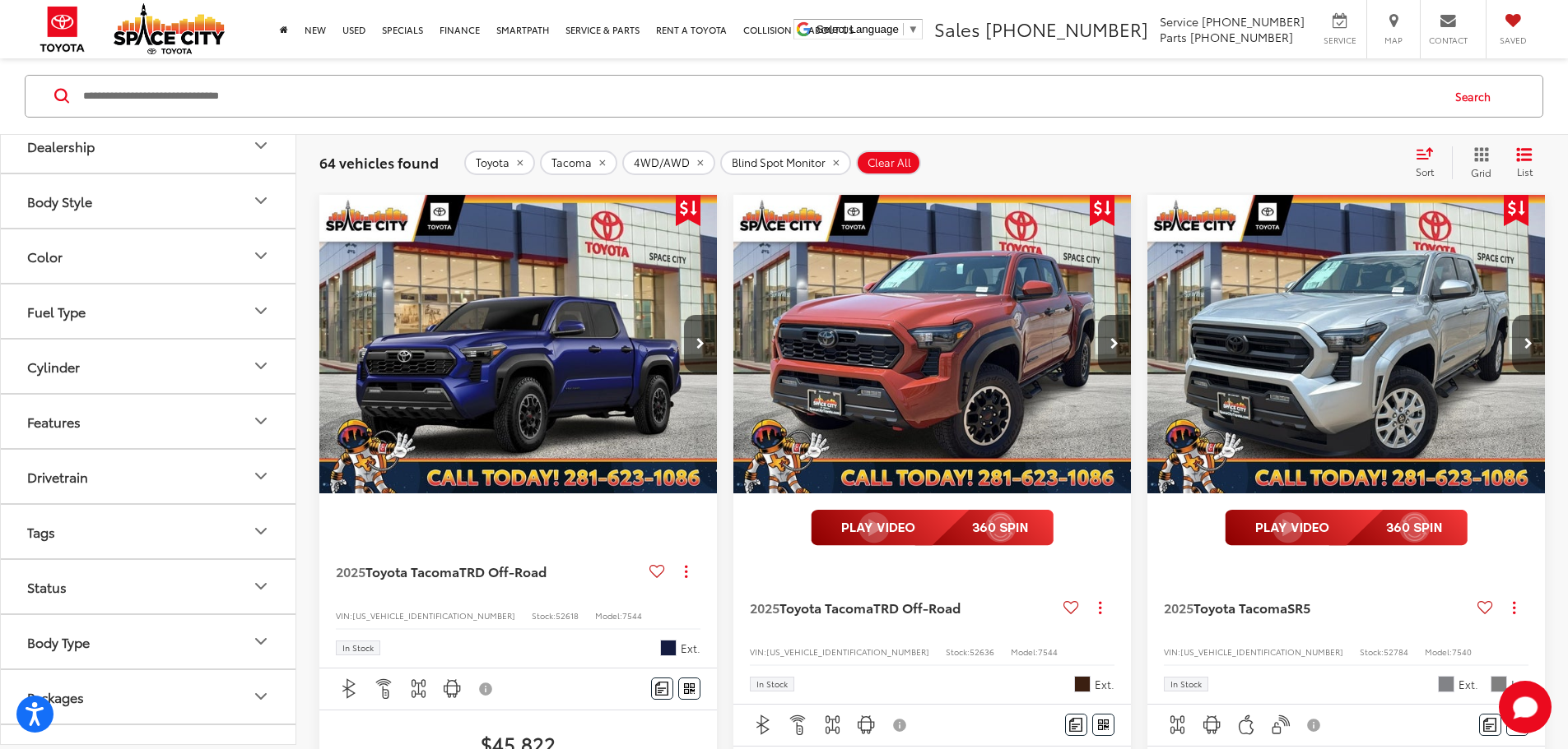
scroll to position [411, 0]
click at [114, 416] on button "Features" at bounding box center [149, 412] width 296 height 53
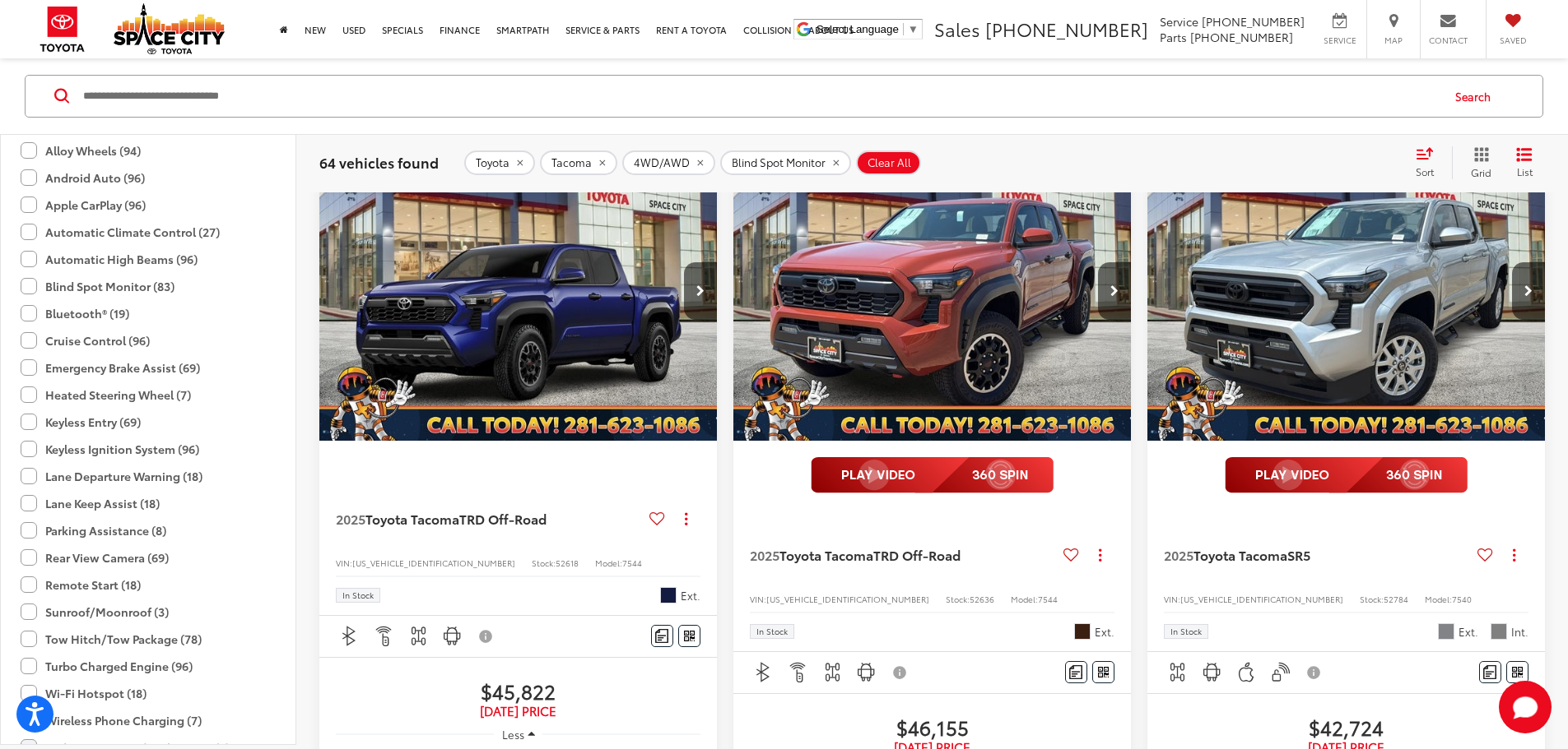
scroll to position [426, 0]
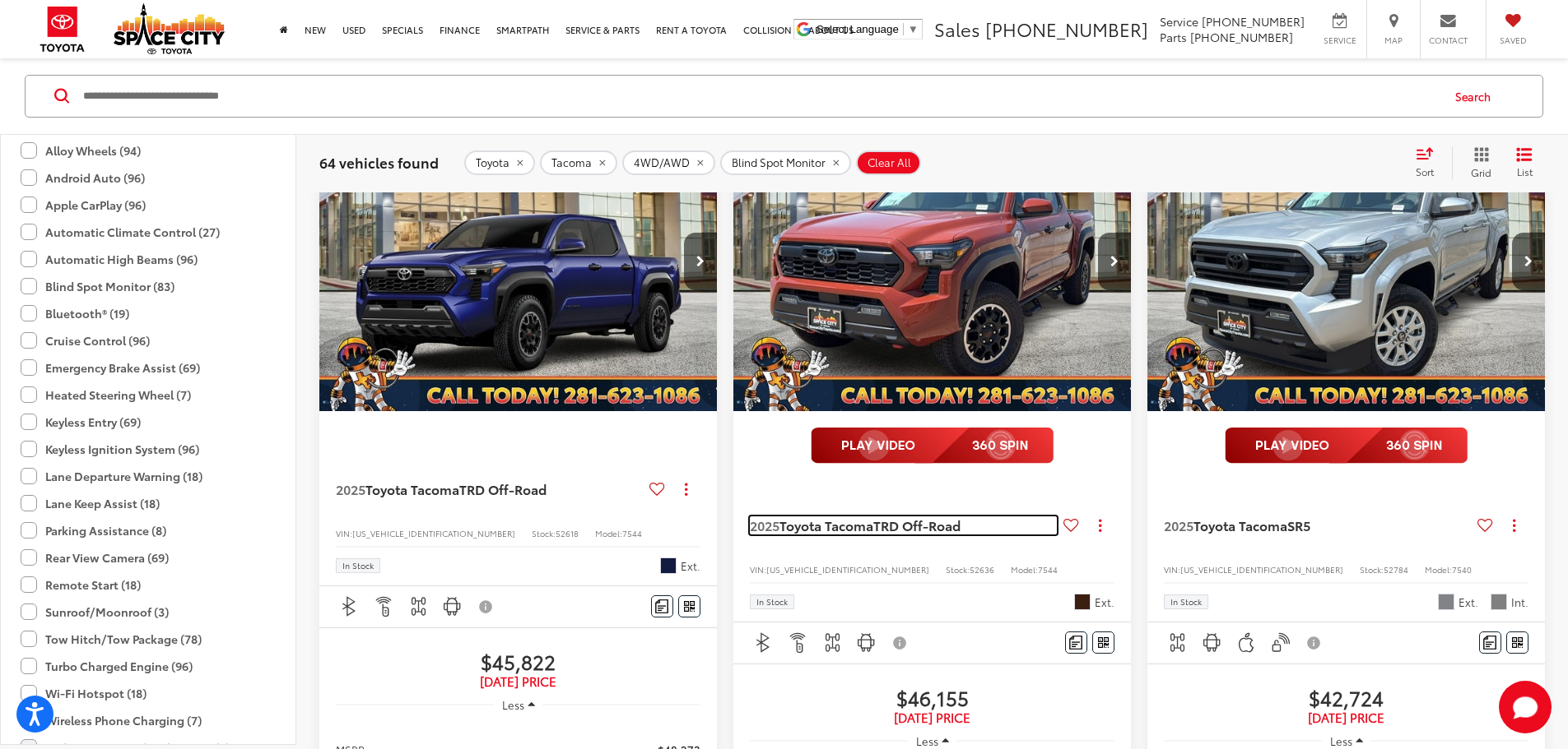
click at [779, 515] on span "Toyota Tacoma" at bounding box center [826, 525] width 94 height 19
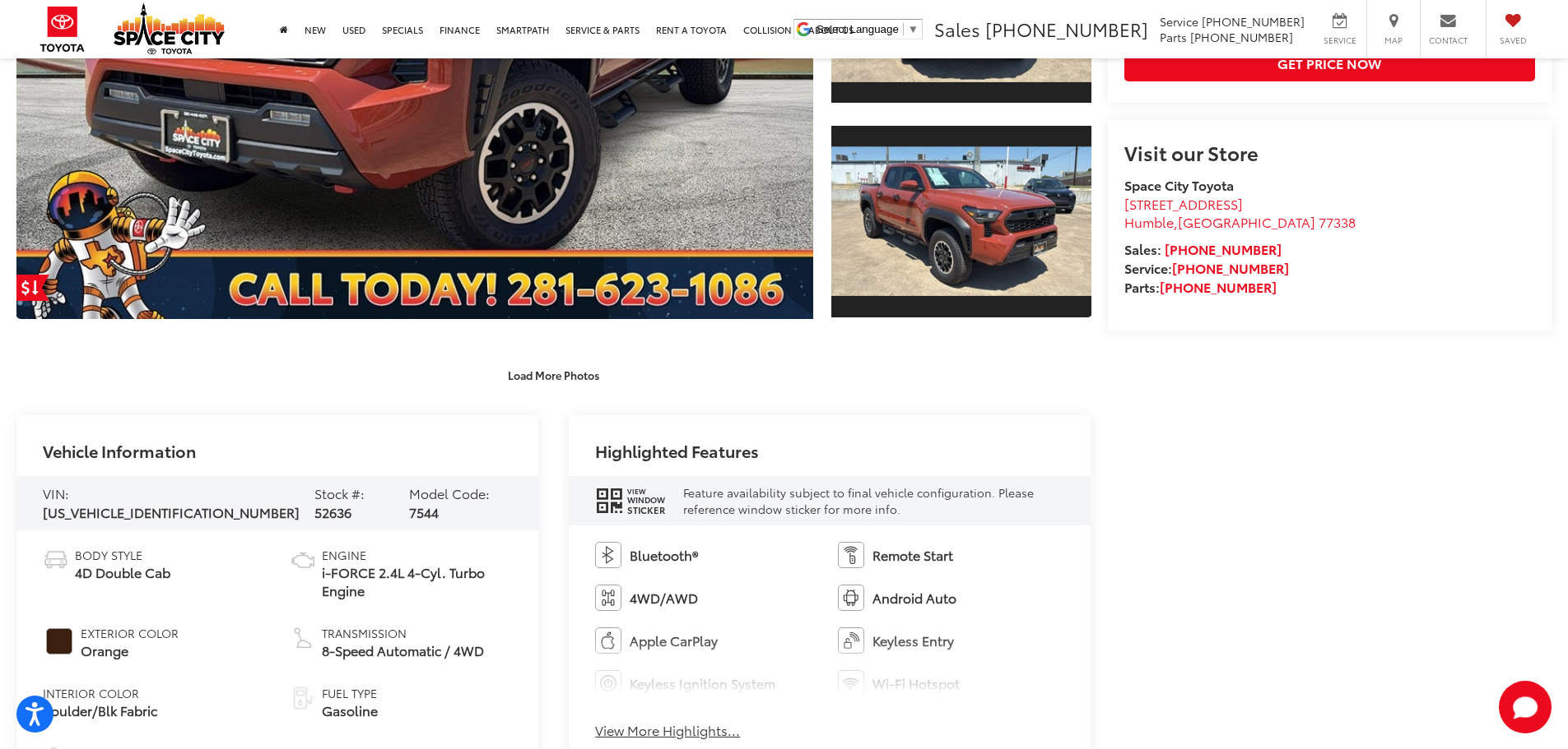
scroll to position [689, 0]
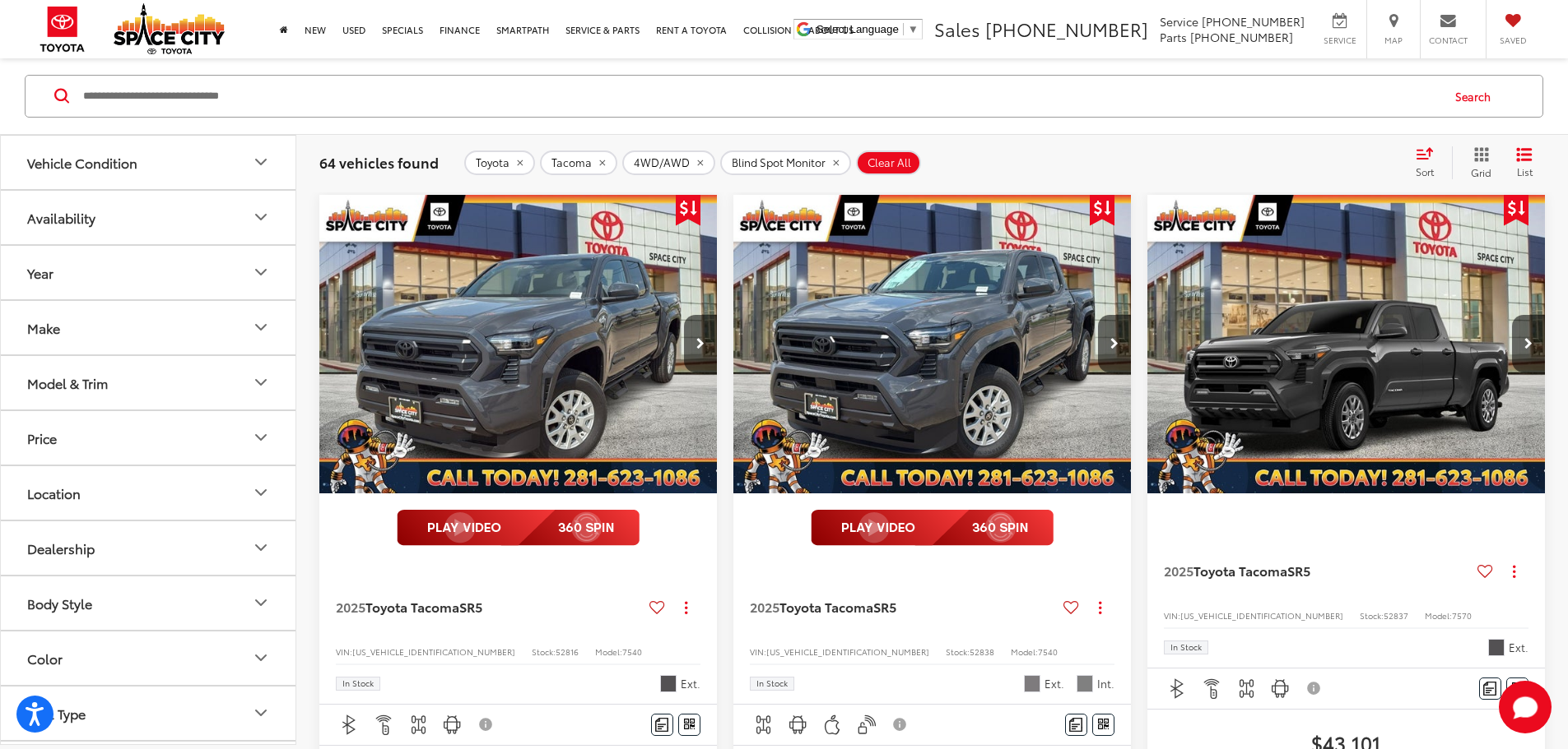
scroll to position [1560, 0]
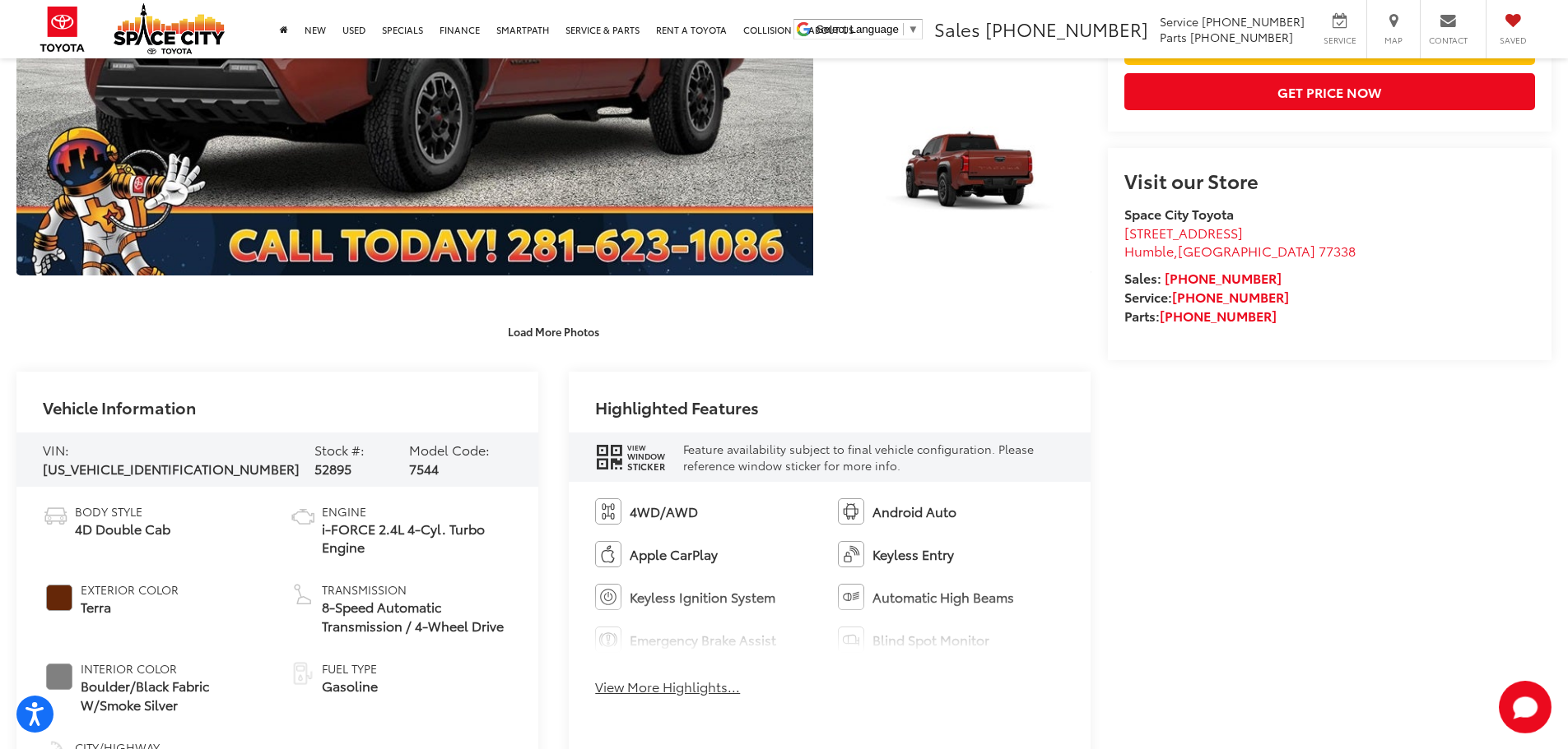
scroll to position [657, 0]
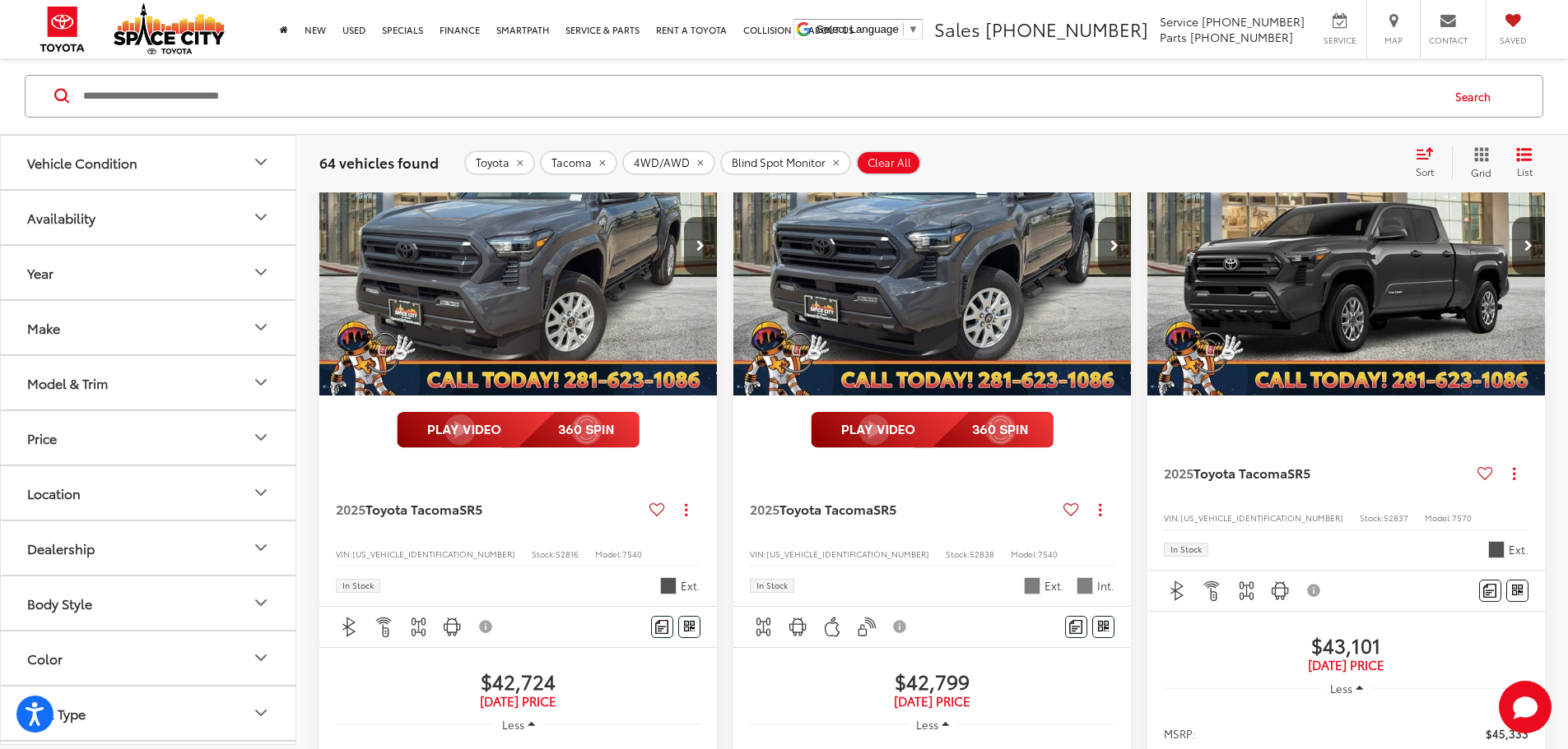
scroll to position [1560, 0]
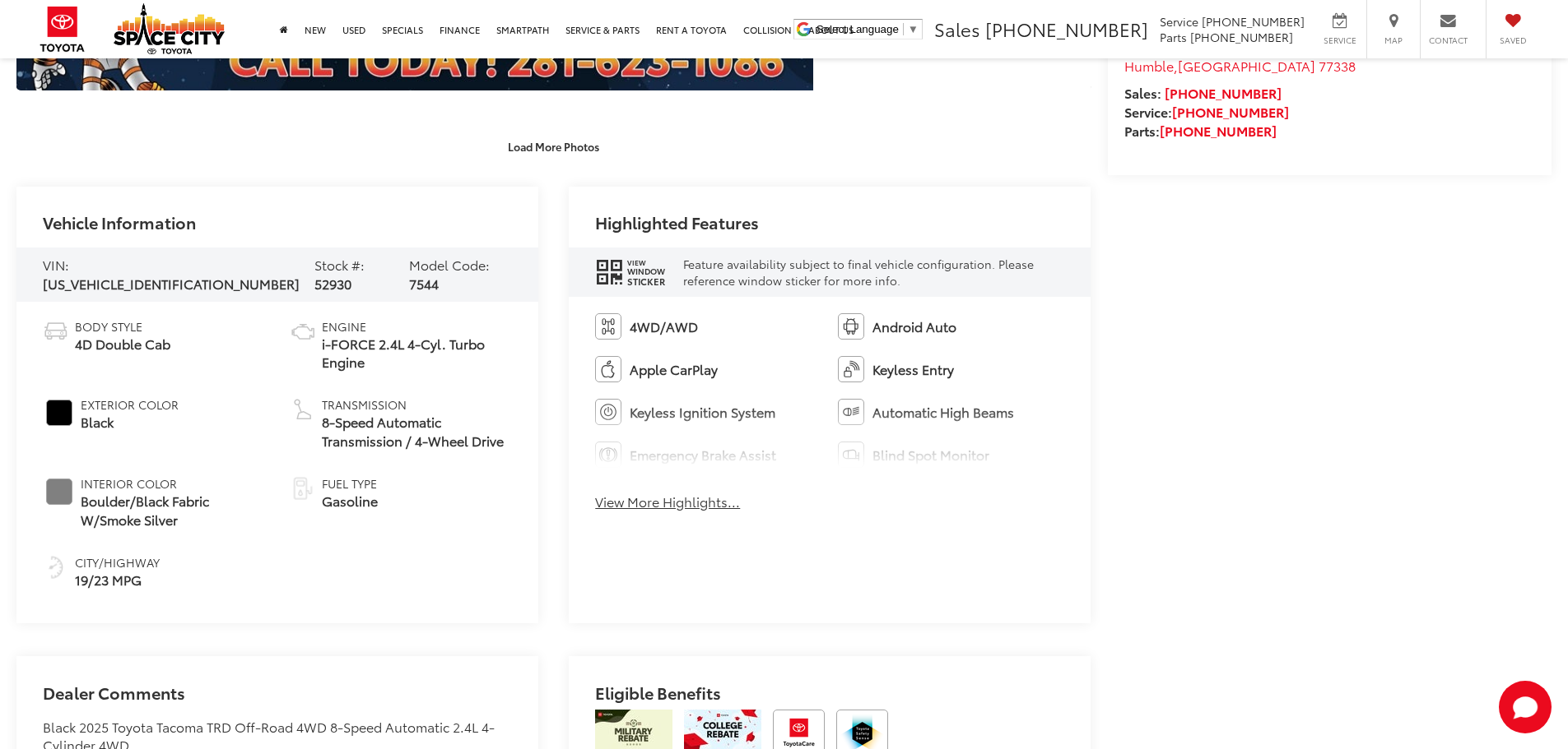
scroll to position [820, 0]
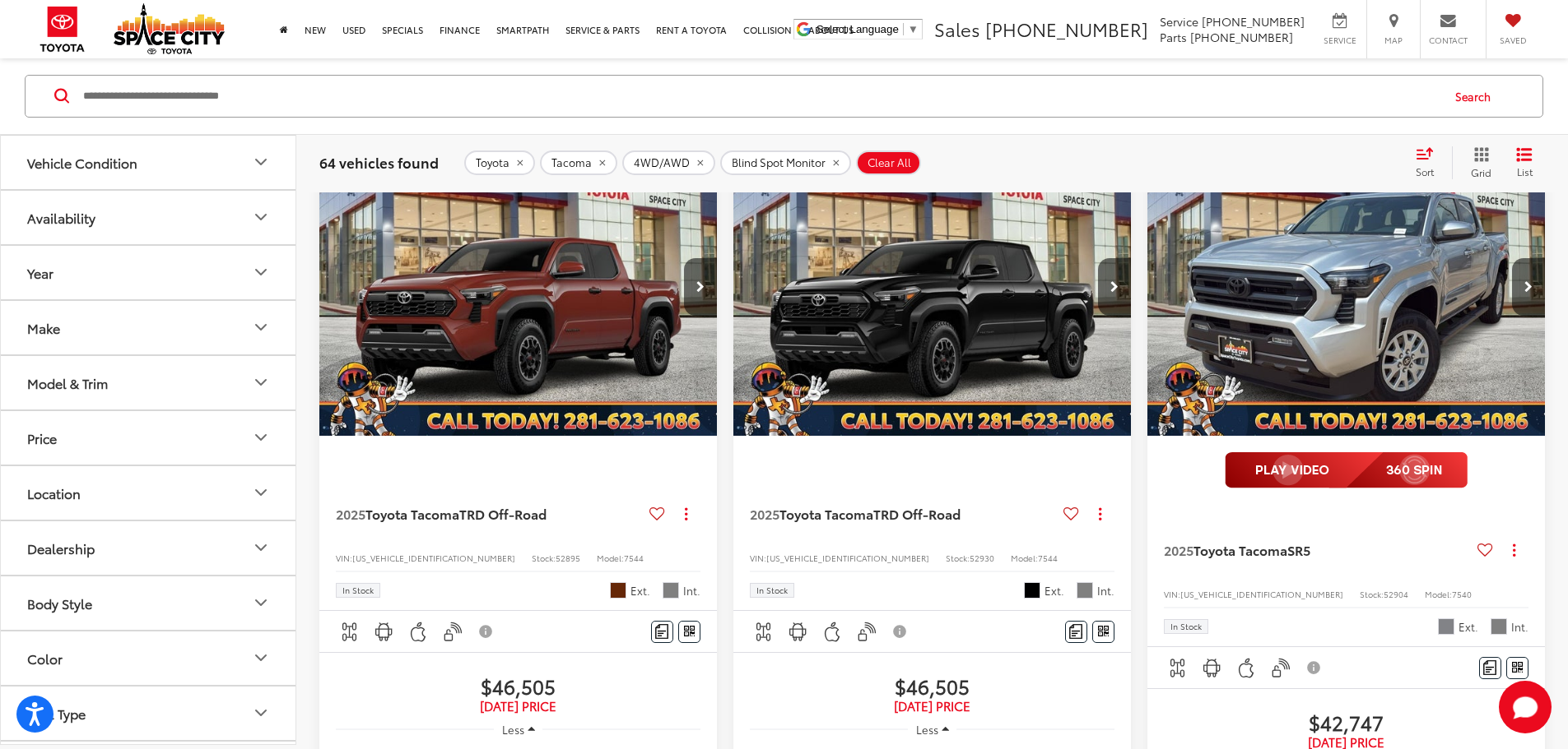
scroll to position [2611, 0]
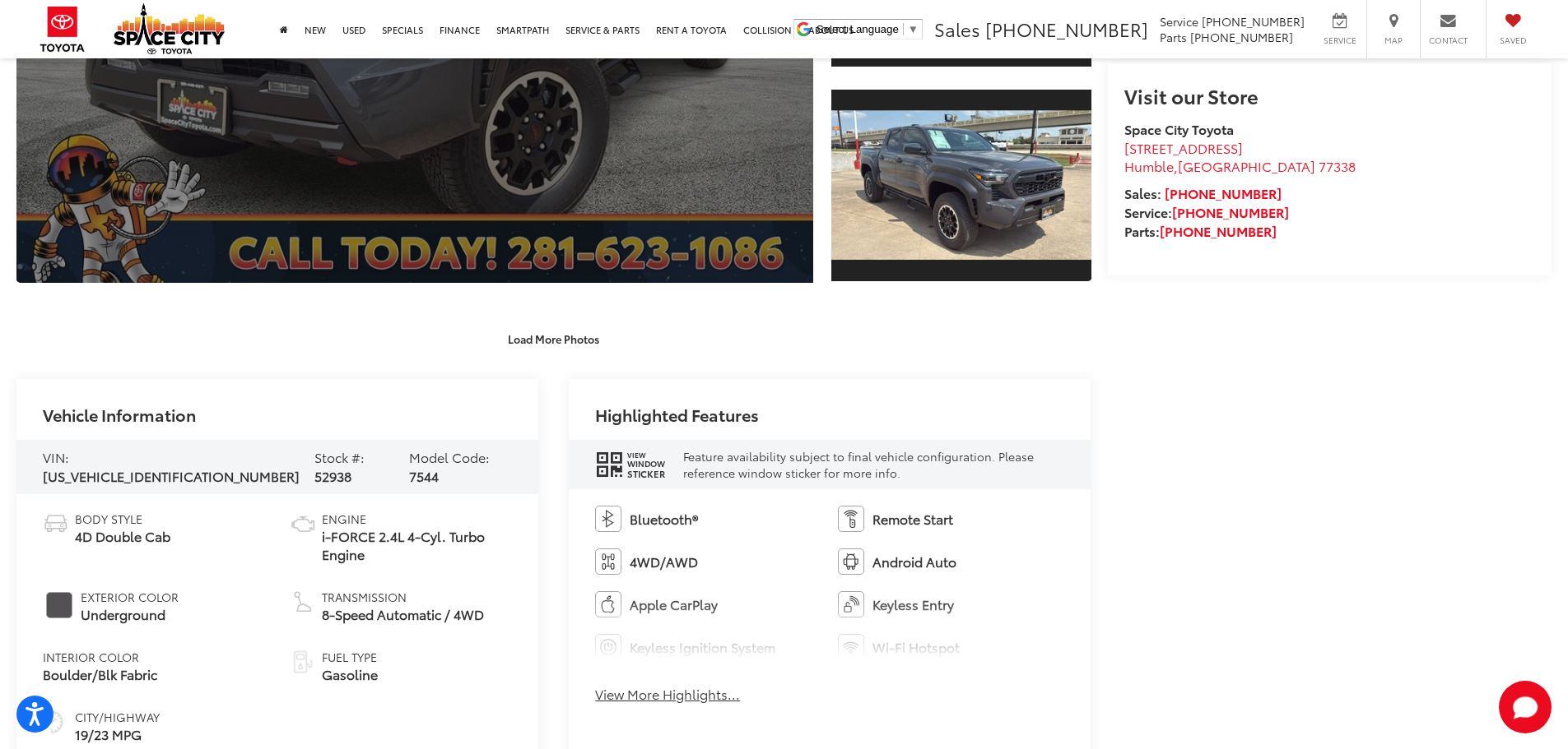
scroll to position [576, 0]
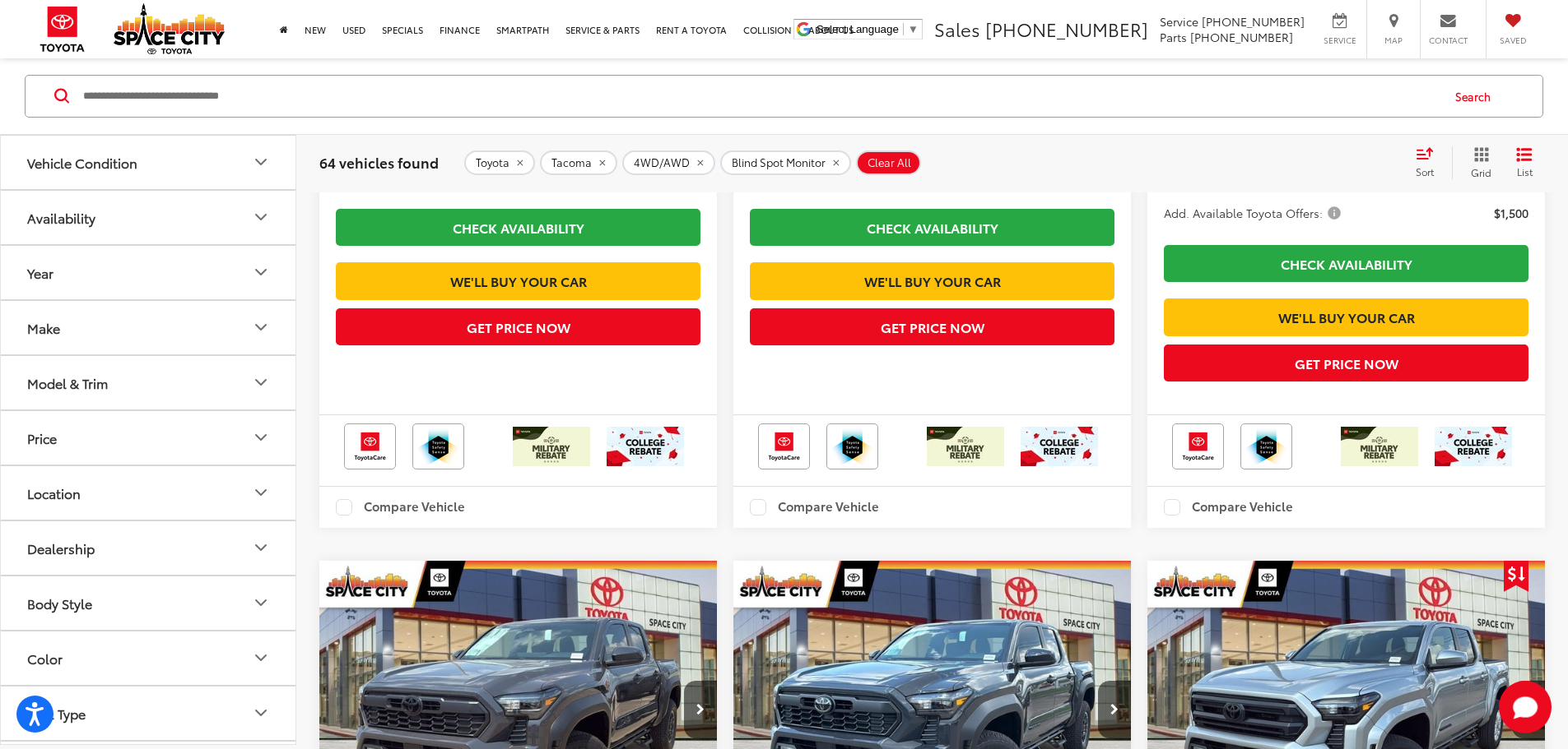
scroll to position [2959, 0]
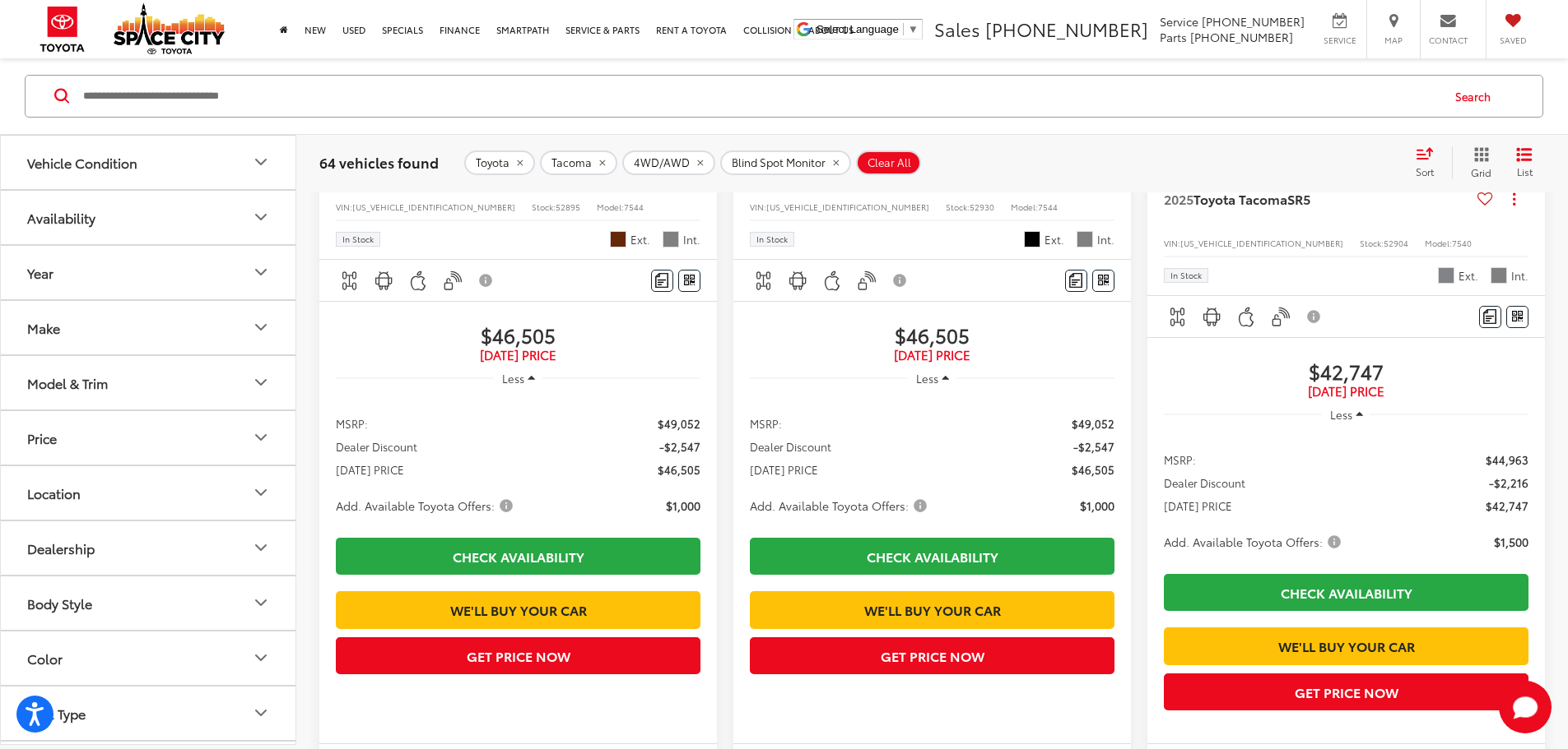
click at [104, 394] on button "Model & Trim" at bounding box center [149, 382] width 296 height 53
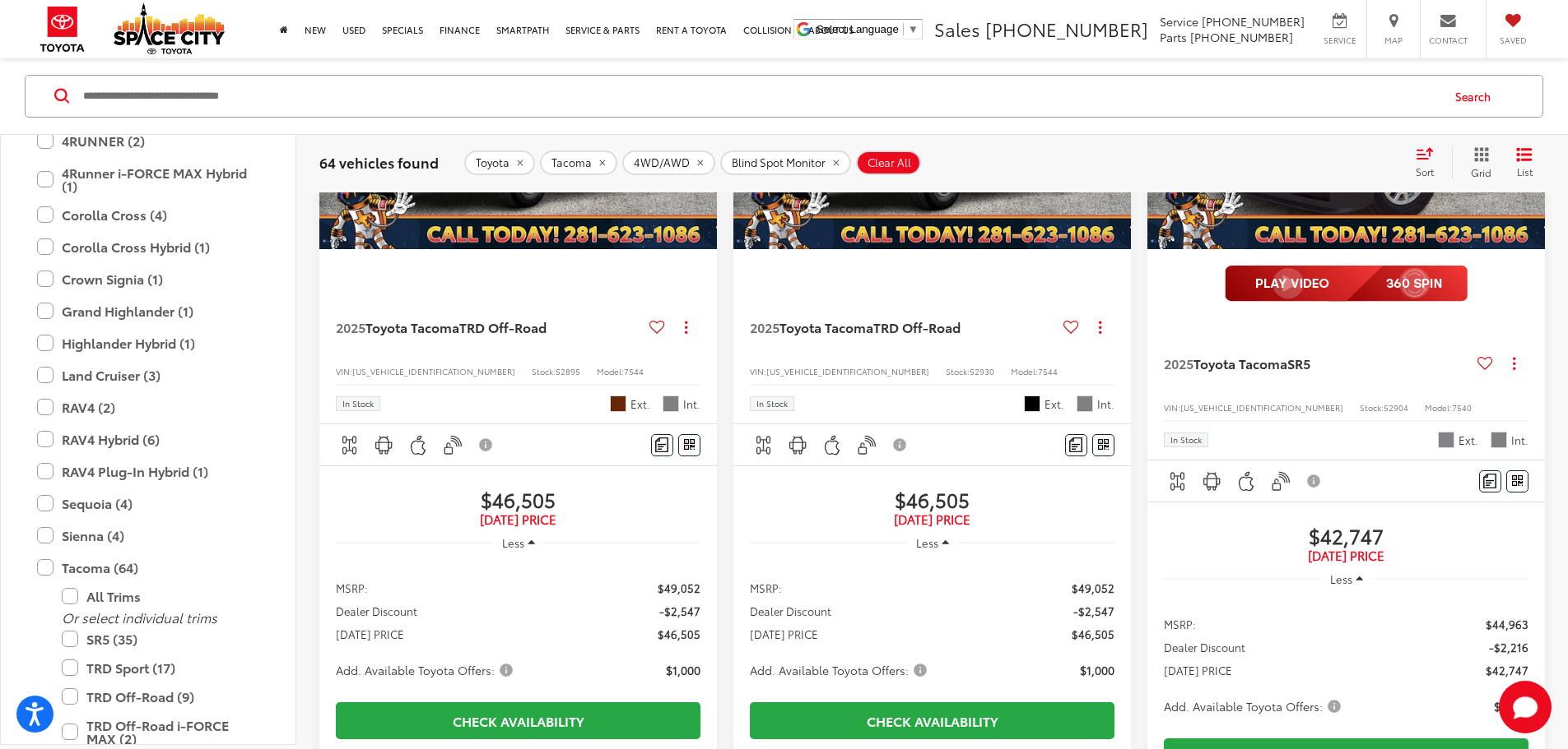
scroll to position [484, 0]
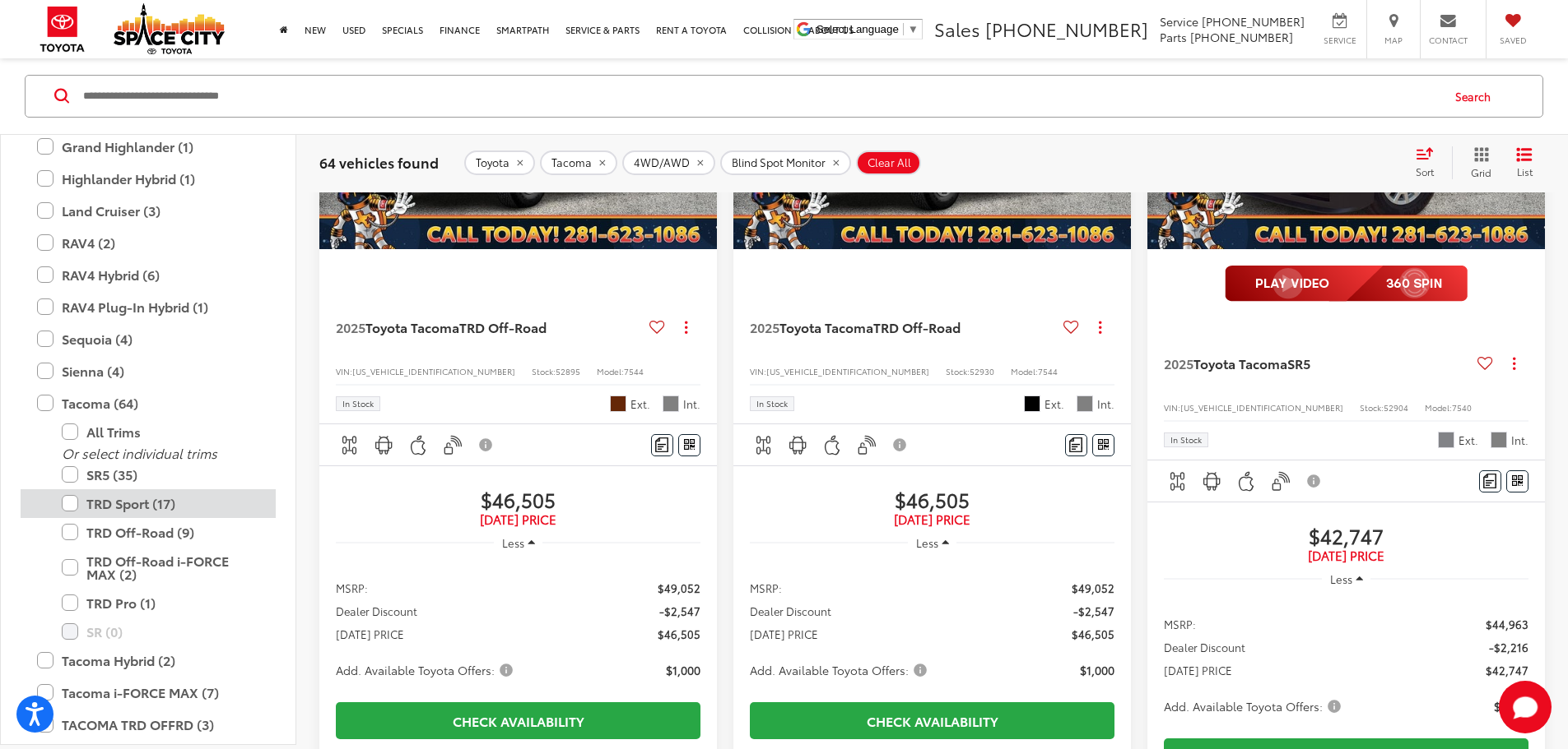
click at [59, 501] on div "TRD Sport (17)" at bounding box center [148, 504] width 255 height 29
click at [67, 505] on label "TRD Sport (17)" at bounding box center [160, 504] width 197 height 29
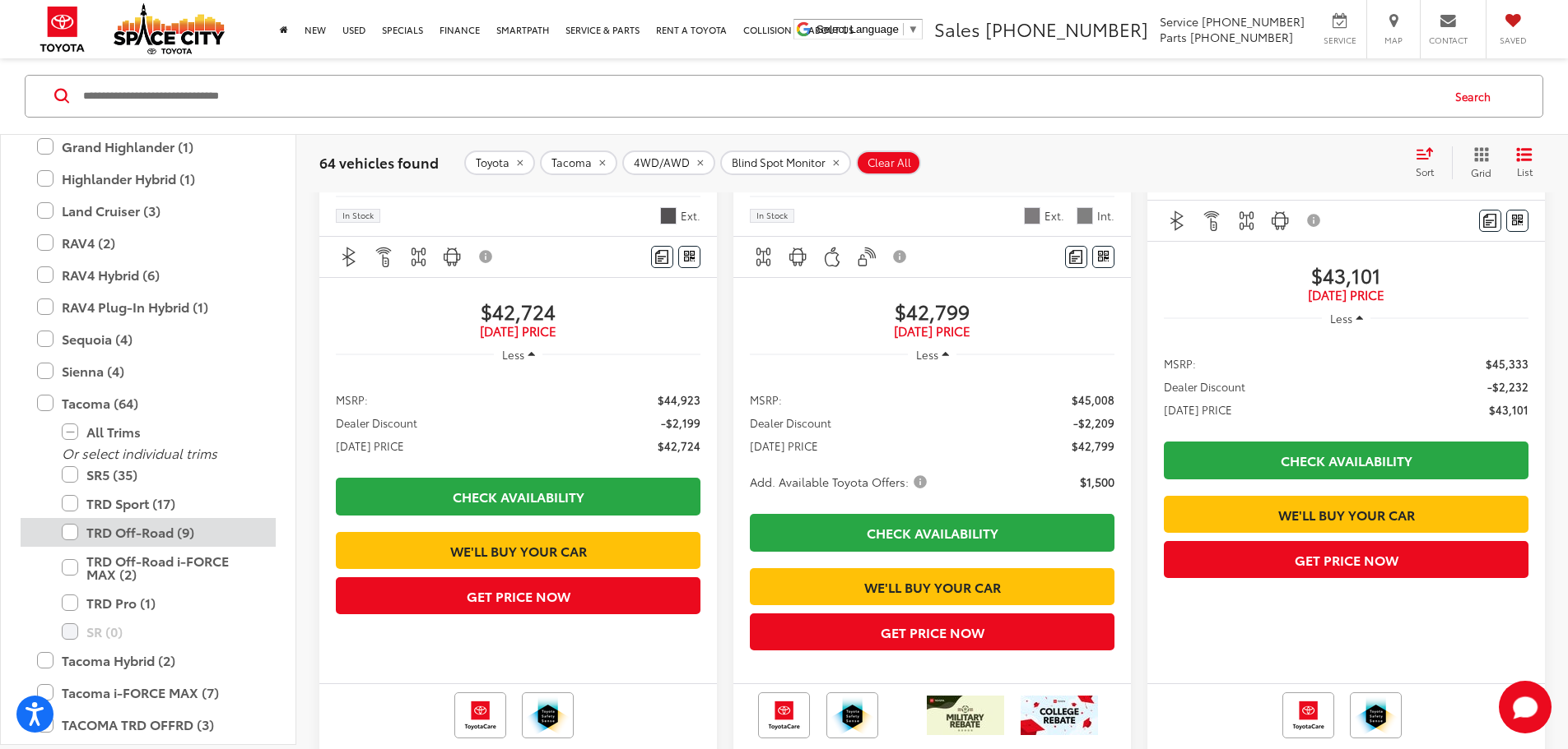
click at [69, 534] on label "TRD Off-Road (9)" at bounding box center [160, 532] width 197 height 29
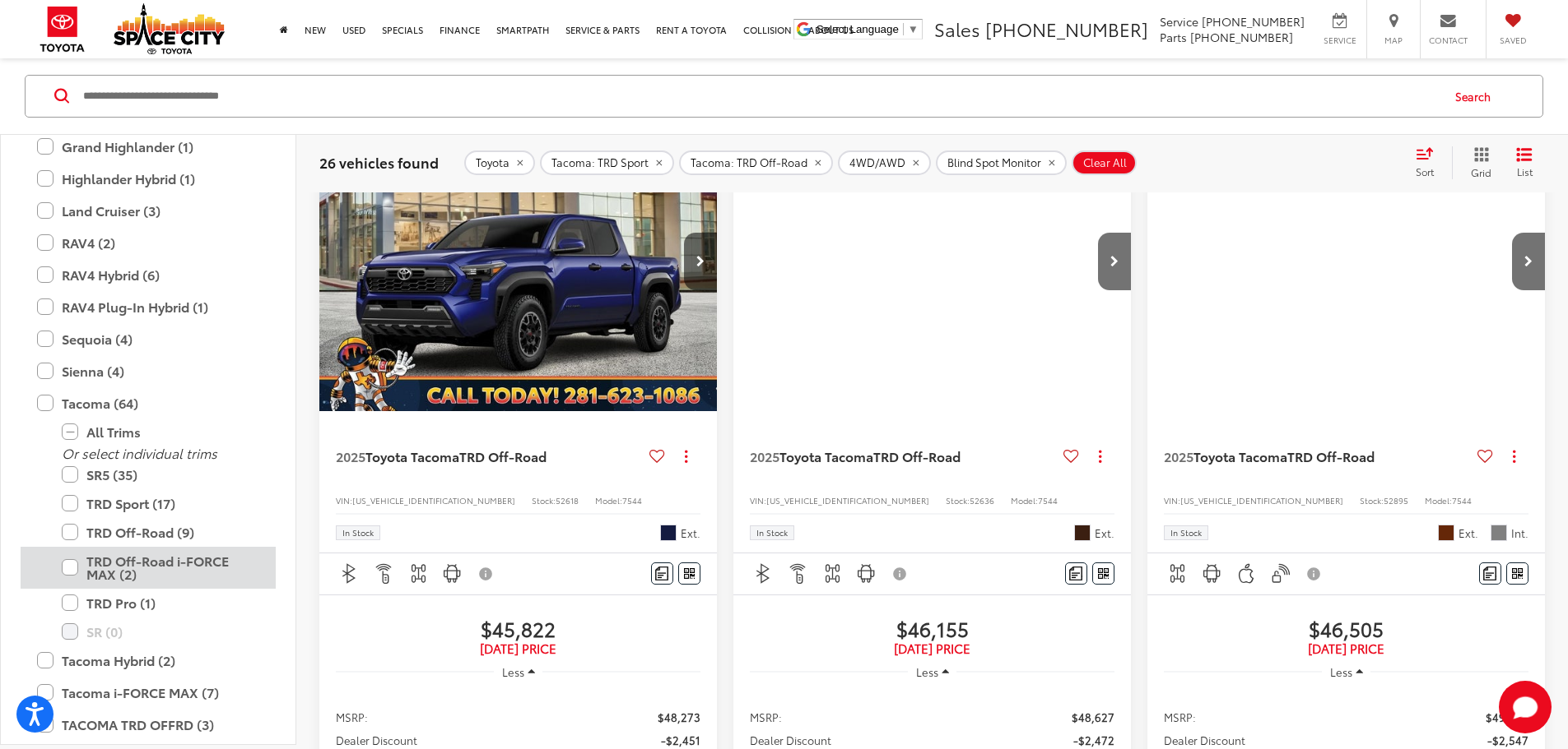
click at [62, 570] on label "TRD Off-Road i-FORCE MAX (2)" at bounding box center [160, 568] width 197 height 42
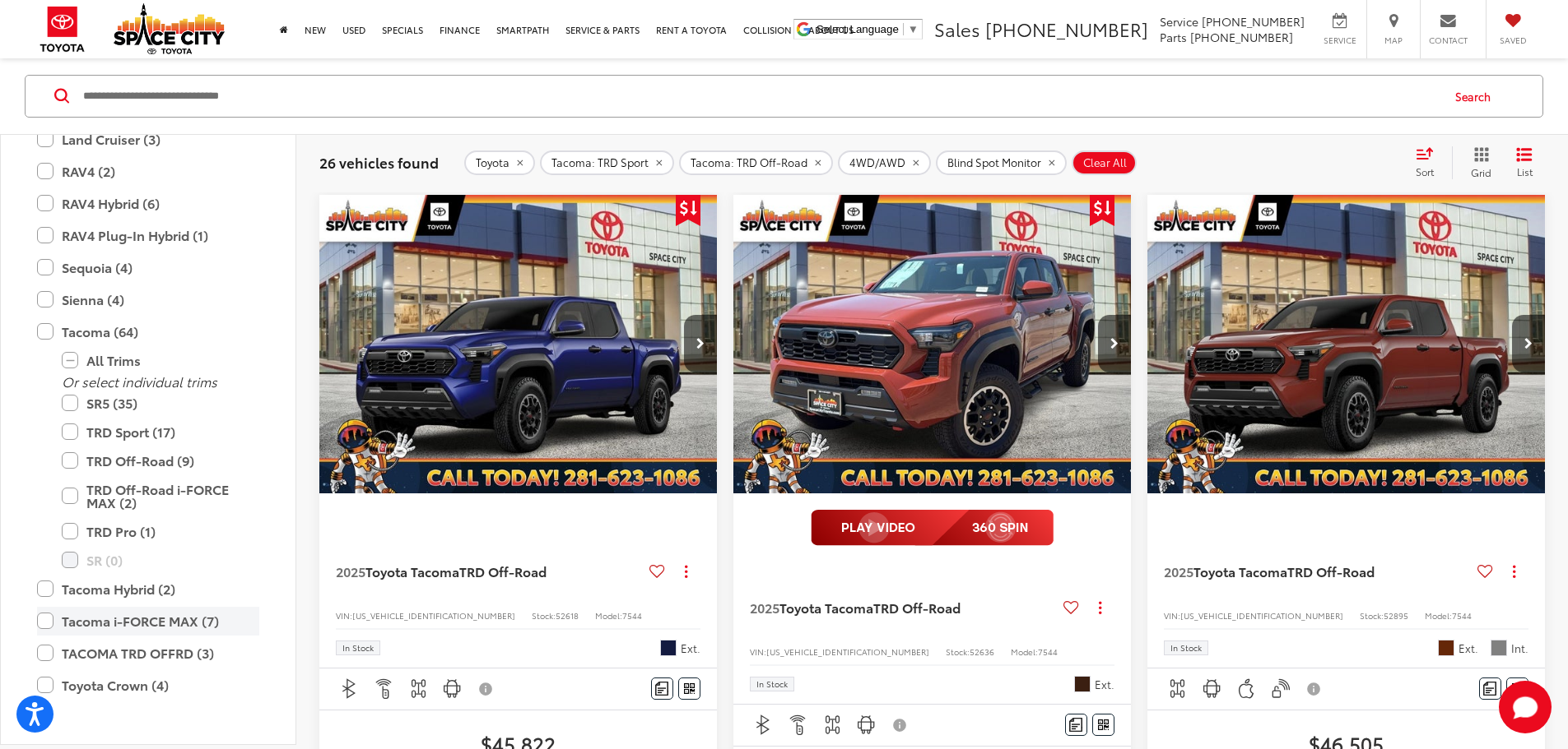
scroll to position [566, 0]
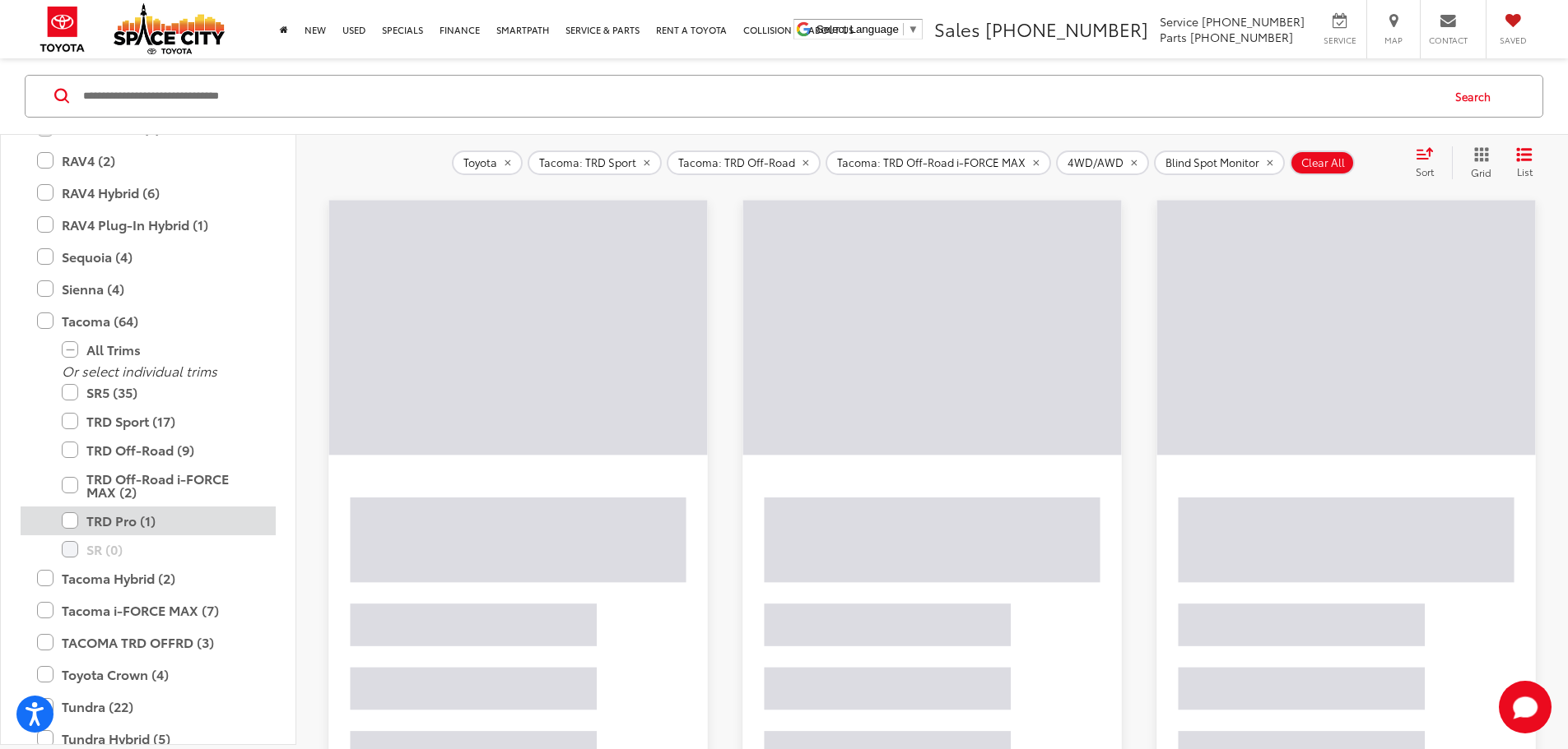
click at [69, 525] on label "TRD Pro (1)" at bounding box center [160, 520] width 197 height 29
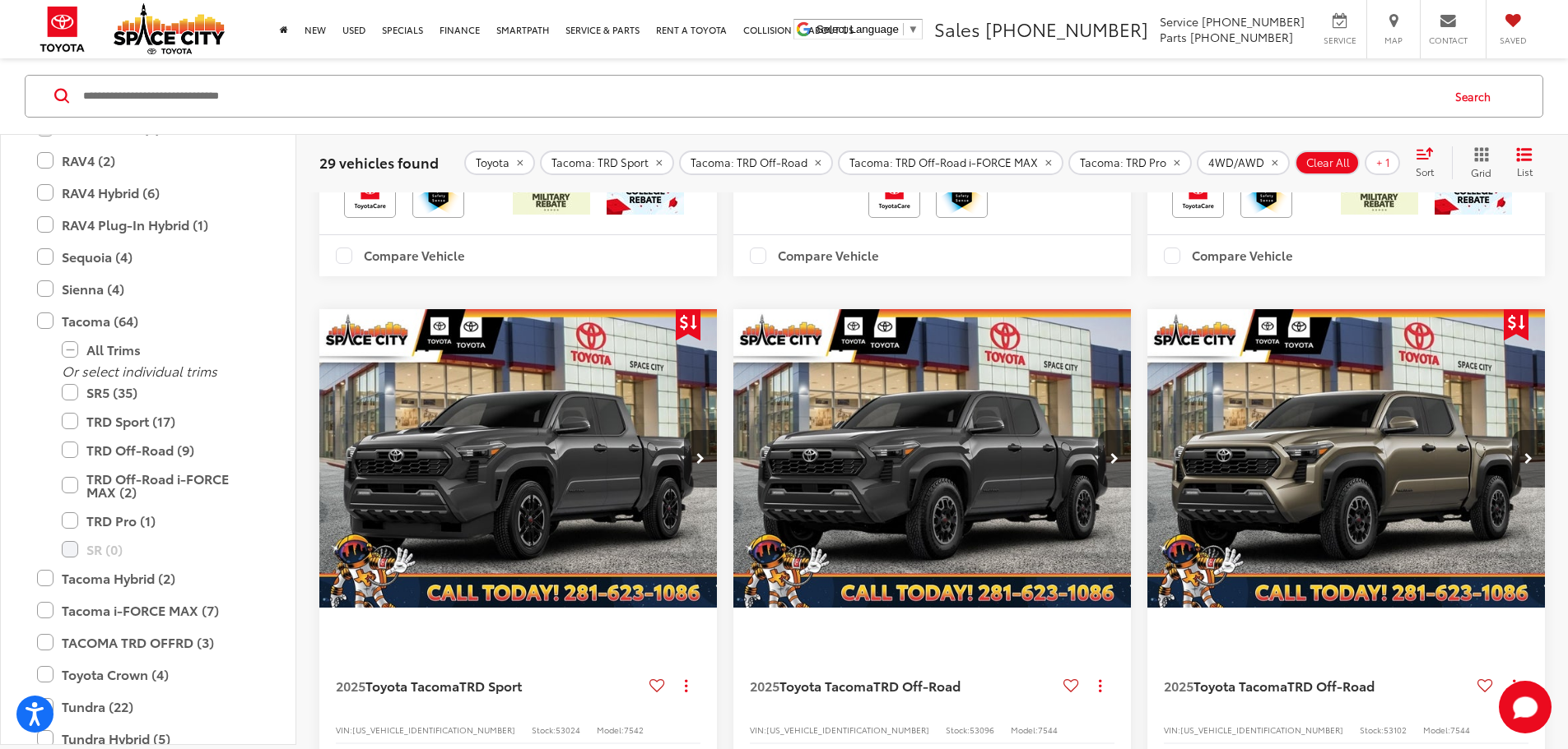
scroll to position [2564, 0]
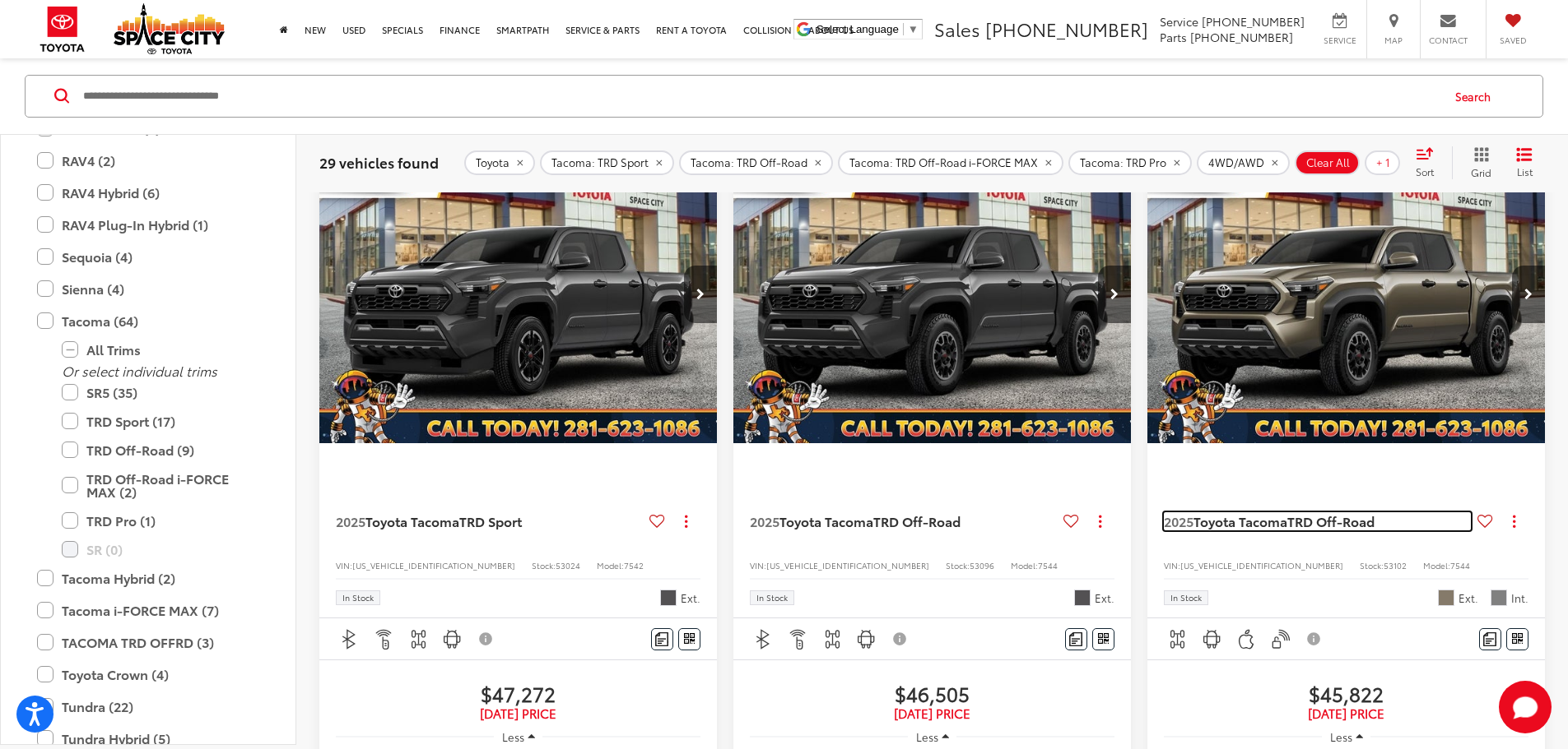
drag, startPoint x: 444, startPoint y: 495, endPoint x: 536, endPoint y: 491, distance: 92.1
click at [1194, 511] on span "Toyota Tacoma" at bounding box center [1240, 520] width 94 height 19
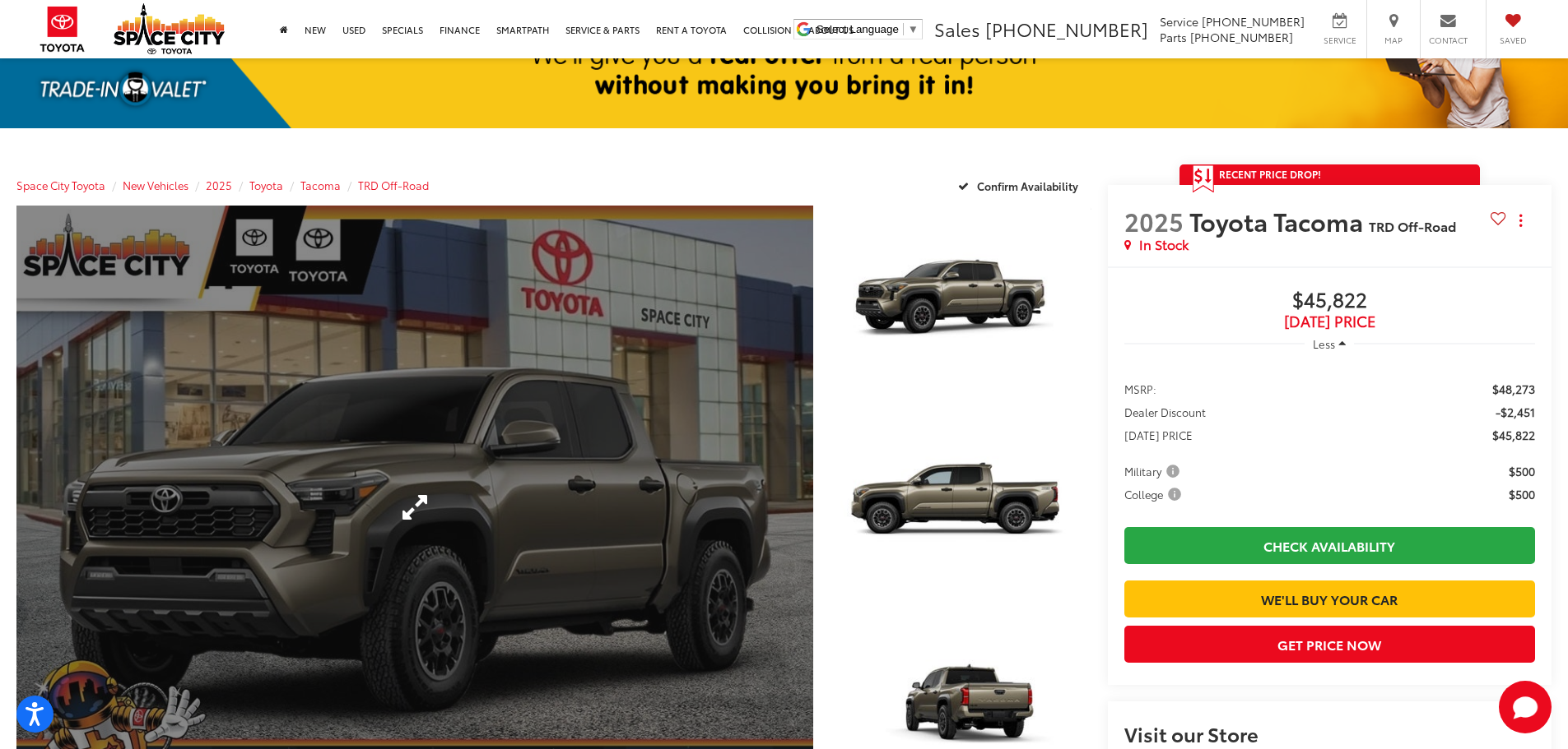
scroll to position [165, 0]
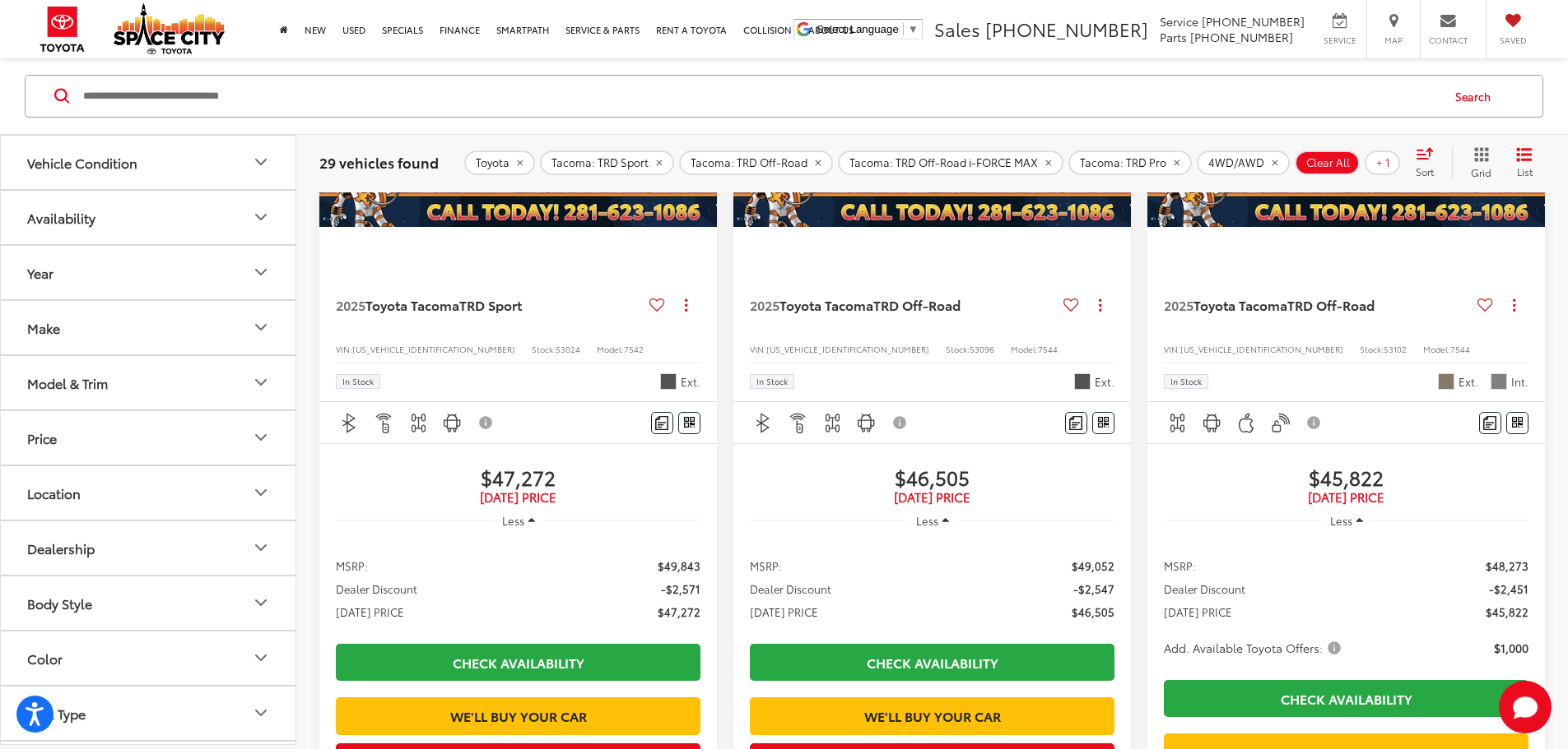
scroll to position [2776, 0]
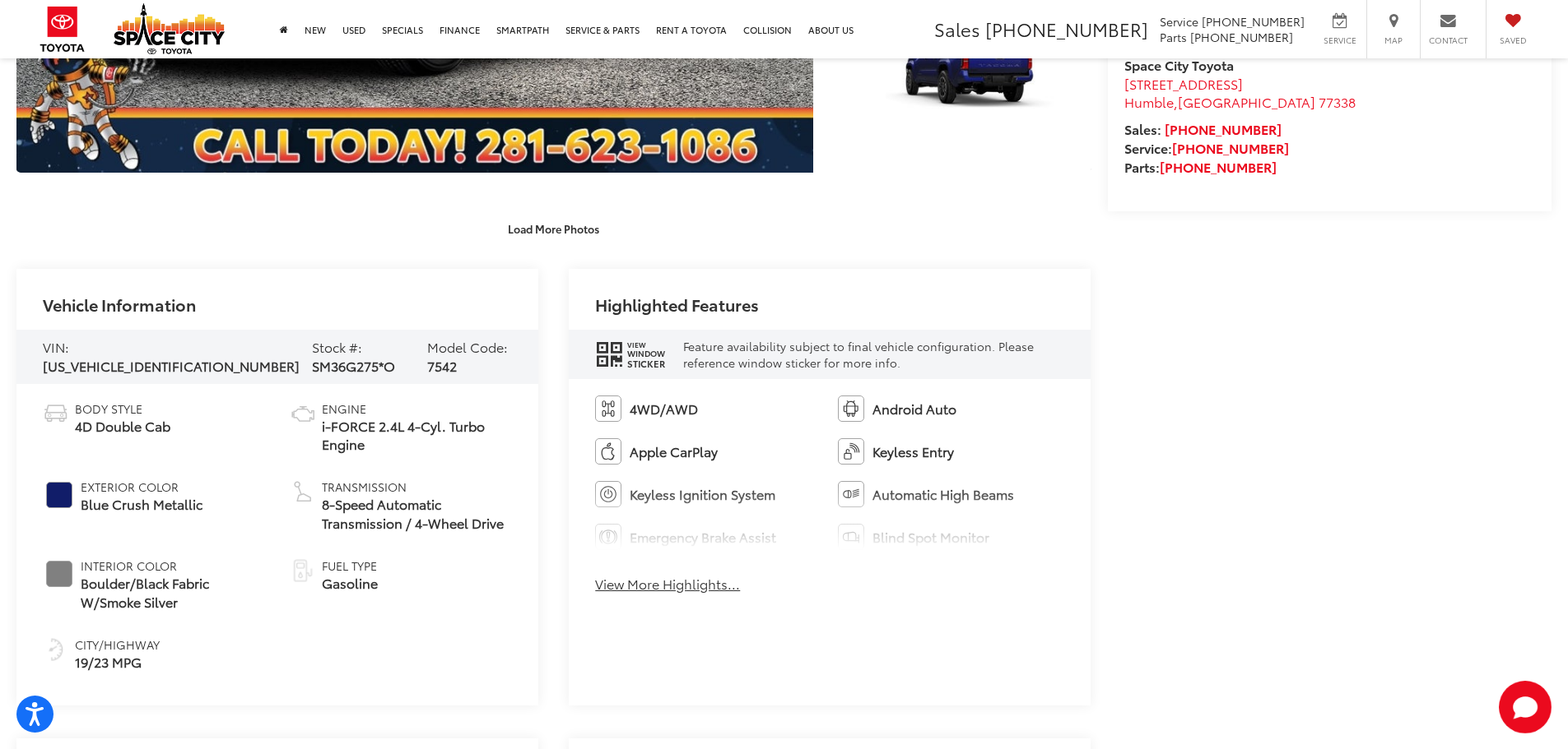
scroll to position [738, 0]
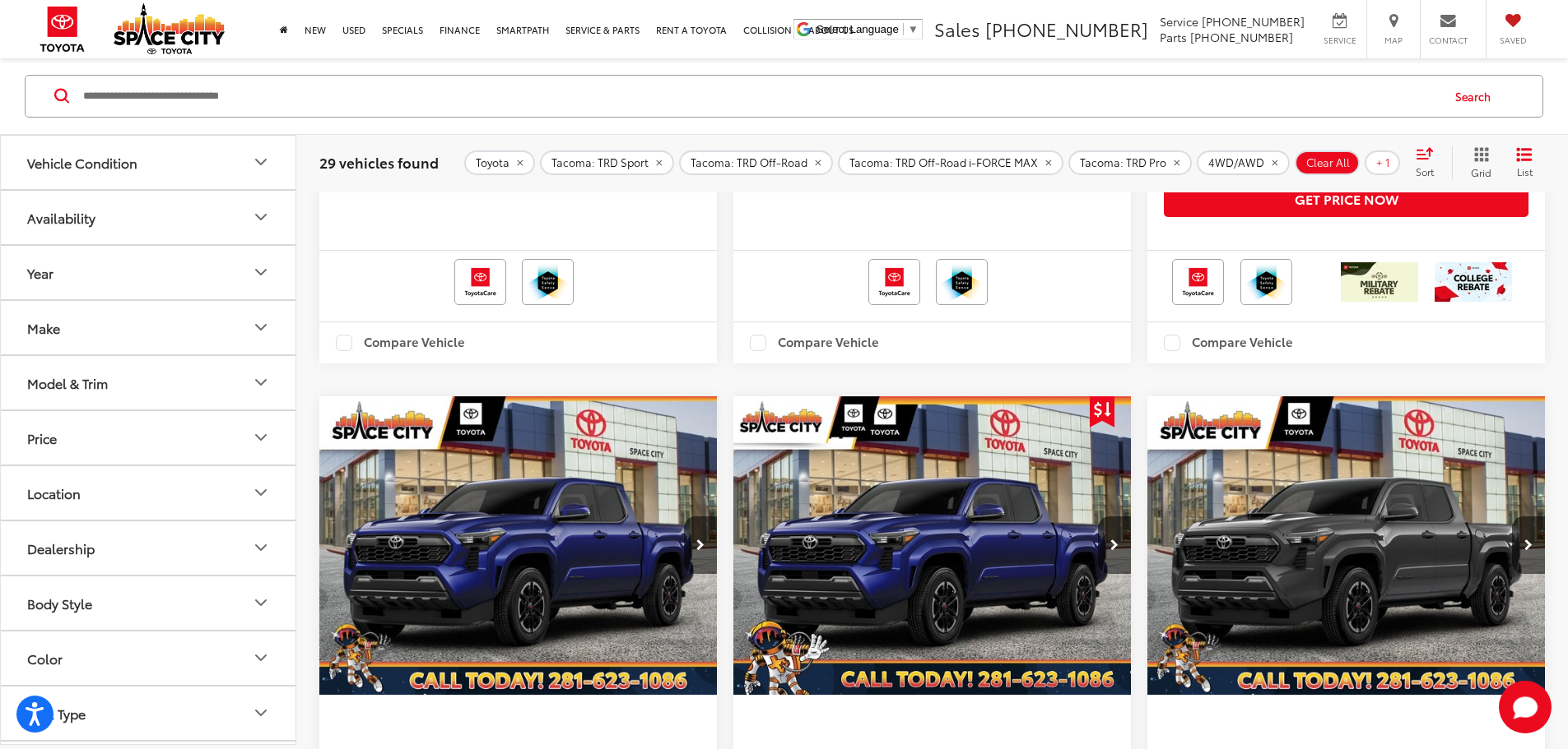
scroll to position [3300, 0]
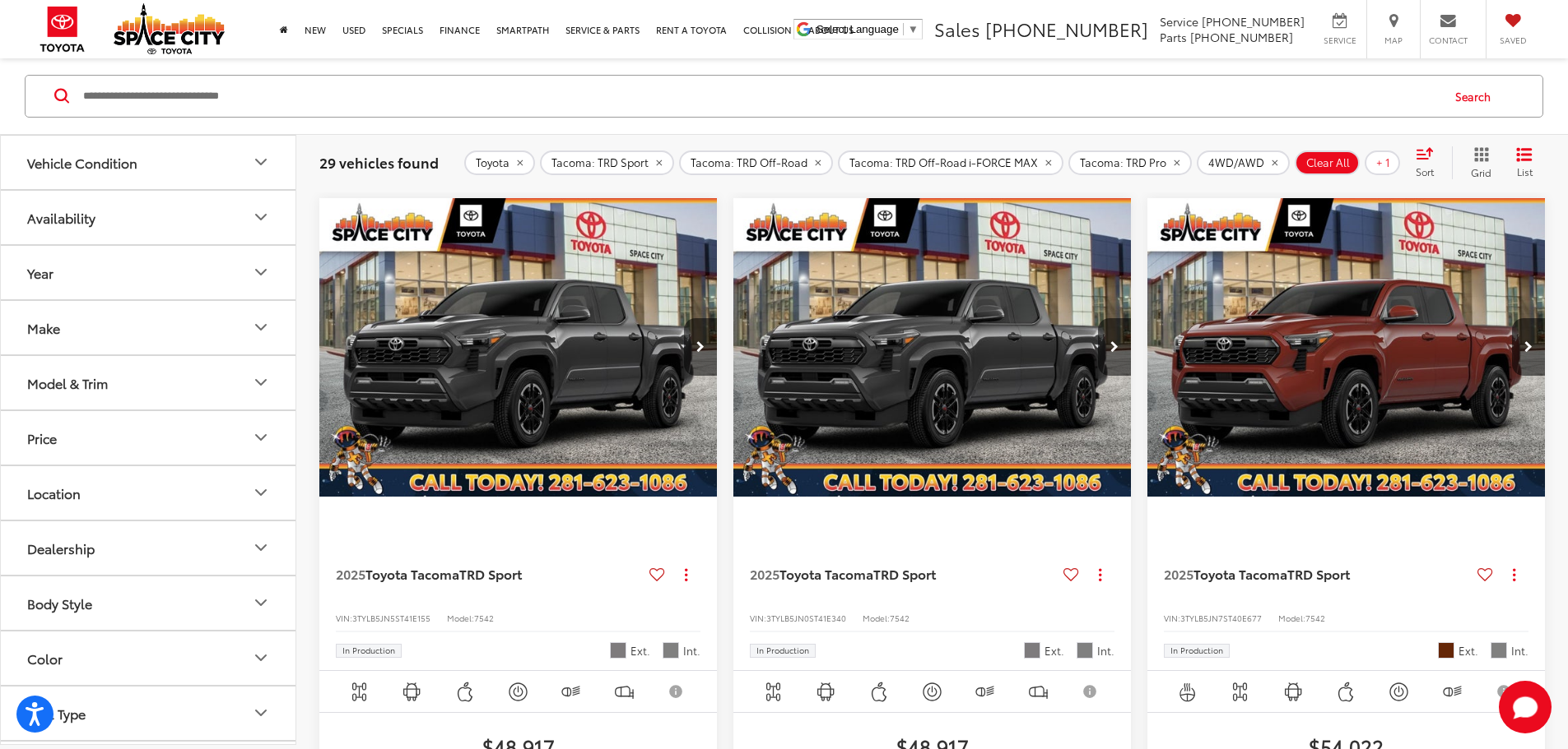
scroll to position [1412, 0]
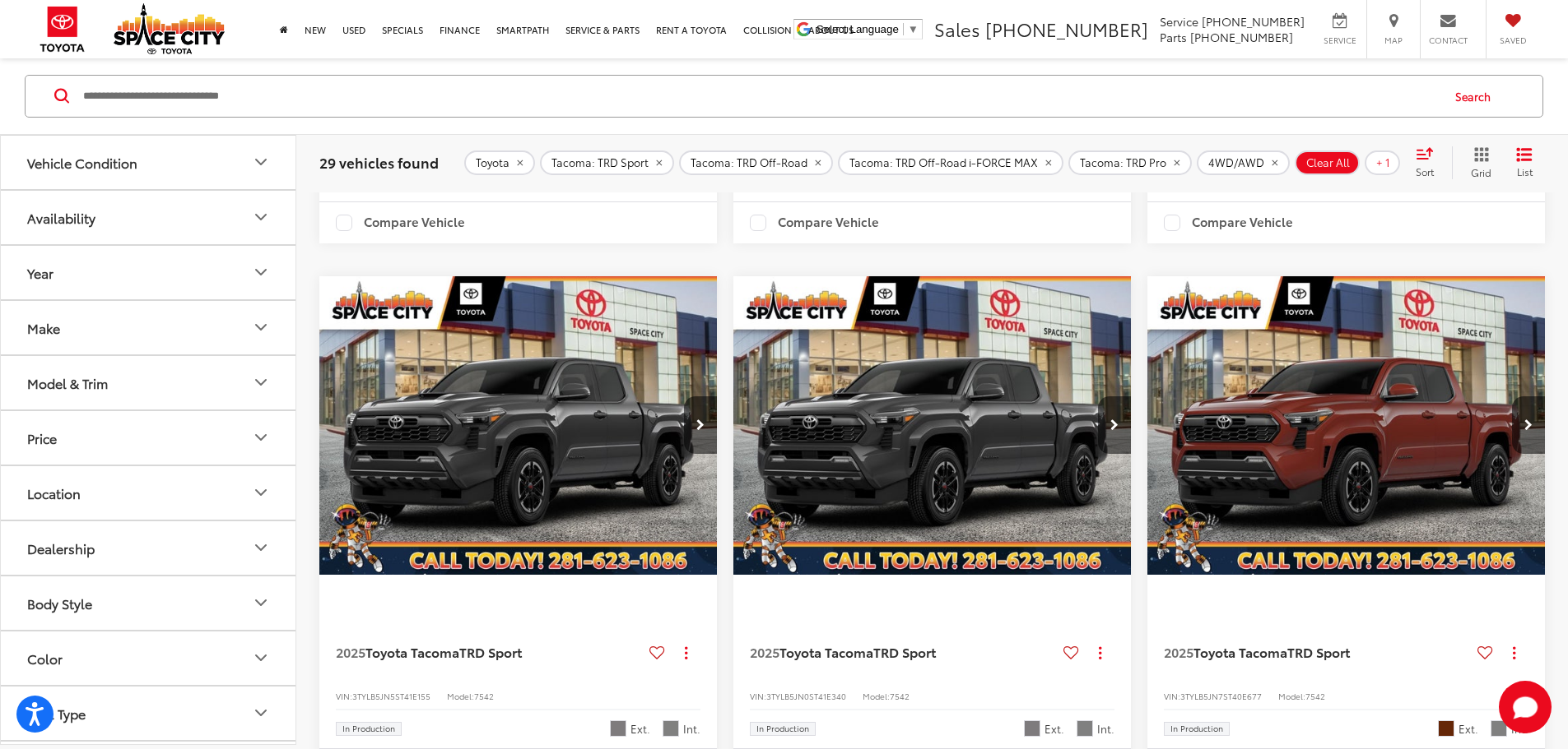
scroll to position [1398, 0]
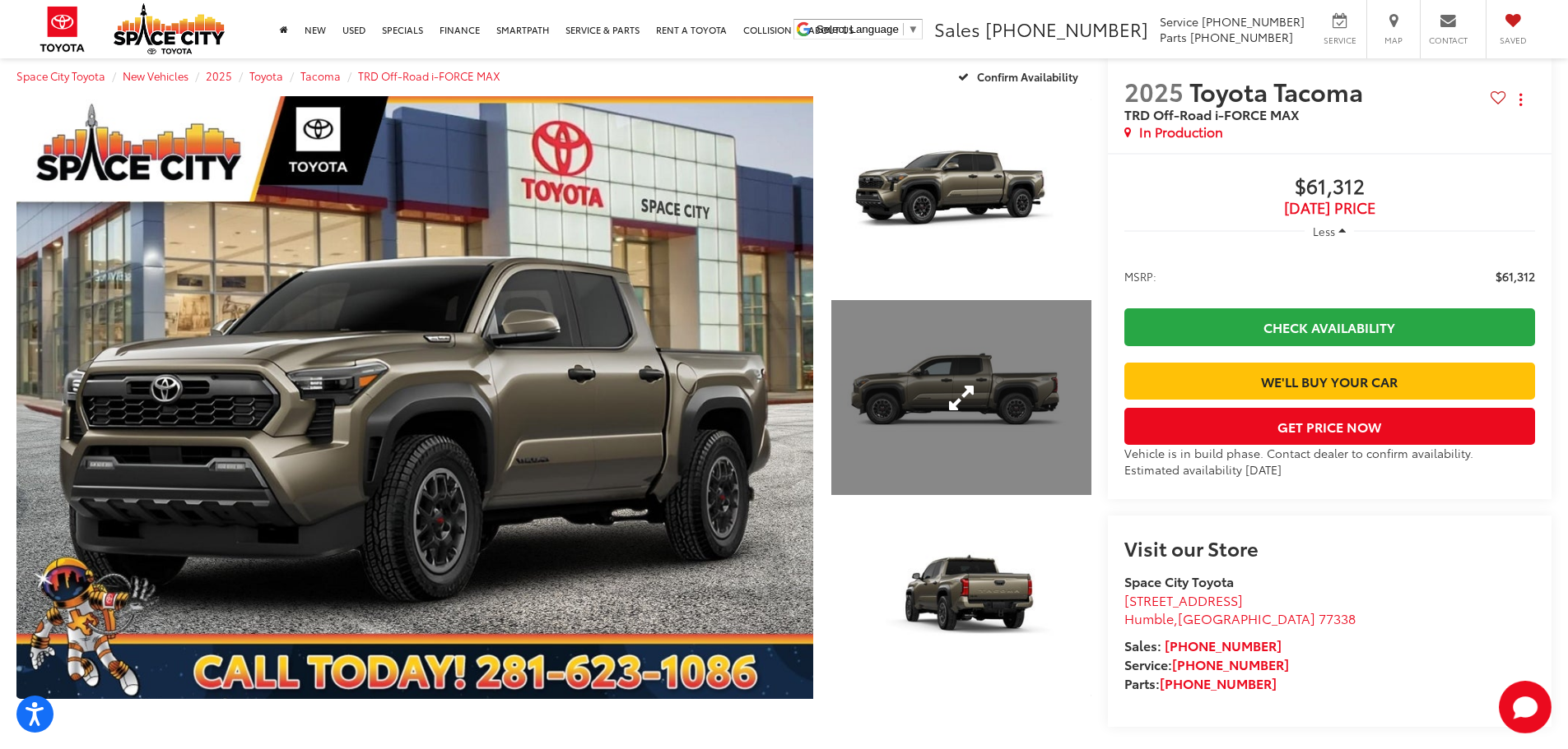
scroll to position [82, 0]
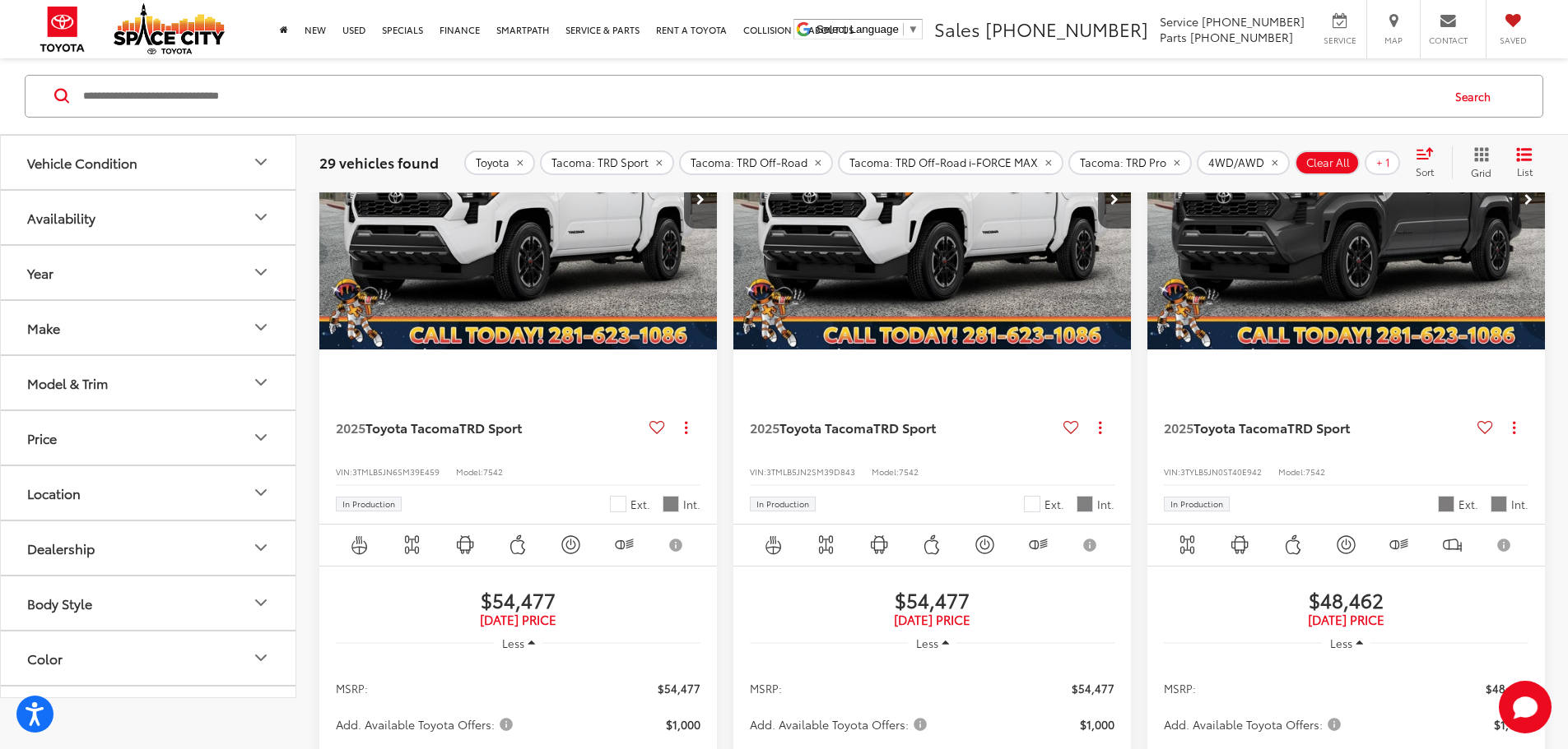
scroll to position [247, 0]
